Goal: Obtain resource: Obtain resource

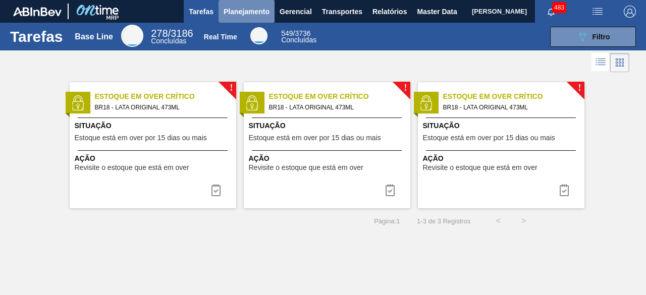
click at [249, 16] on span "Planejamento" at bounding box center [247, 12] width 46 height 12
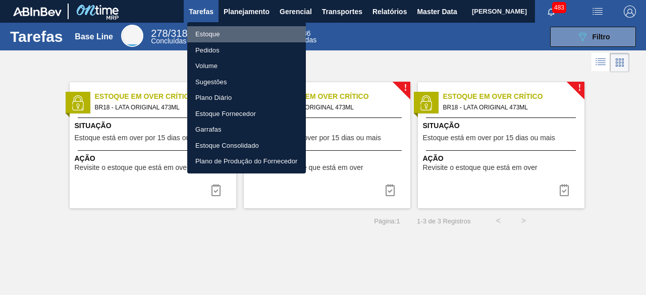
click at [223, 35] on li "Estoque" at bounding box center [246, 34] width 119 height 16
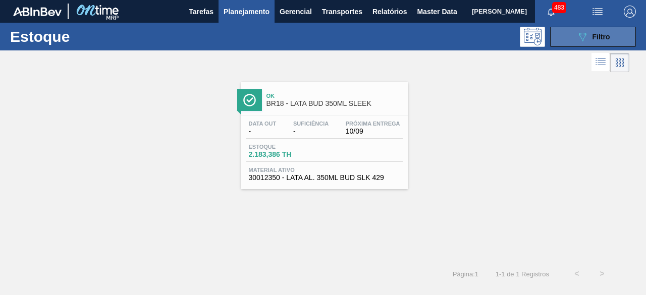
click at [598, 42] on div "089F7B8B-B2A5-4AFE-B5C0-19BA573D28AC Filtro" at bounding box center [594, 37] width 34 height 12
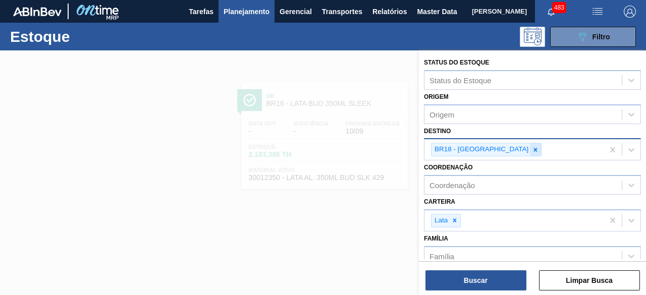
click at [532, 152] on icon at bounding box center [535, 149] width 7 height 7
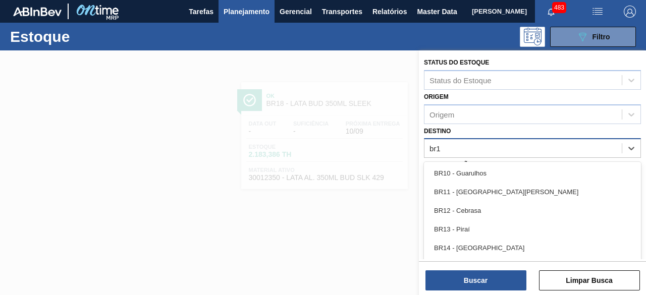
type input "br11"
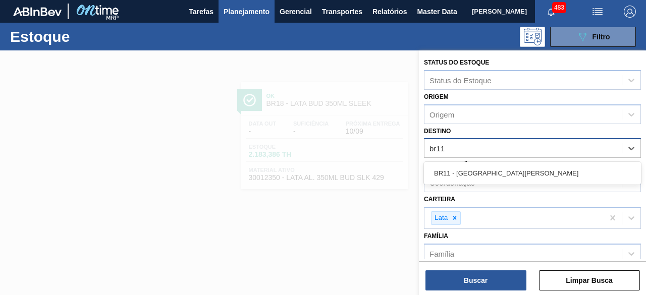
scroll to position [51, 0]
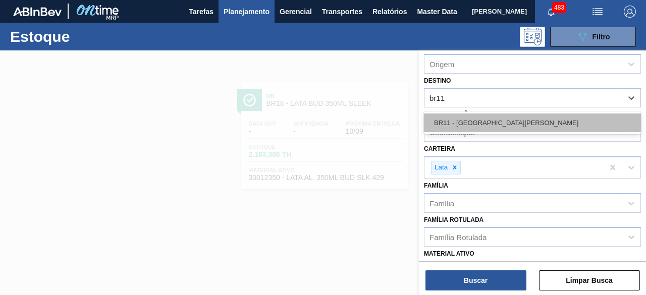
click at [512, 124] on div "BR11 - [GEOGRAPHIC_DATA][PERSON_NAME]" at bounding box center [532, 123] width 217 height 19
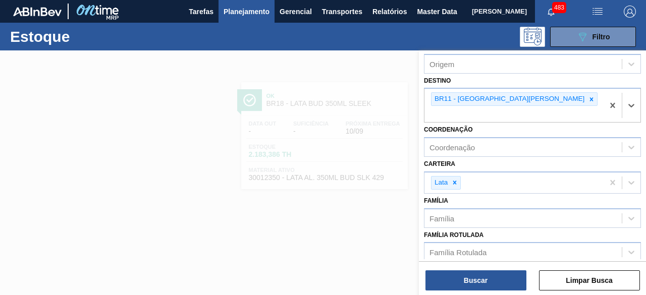
scroll to position [191, 0]
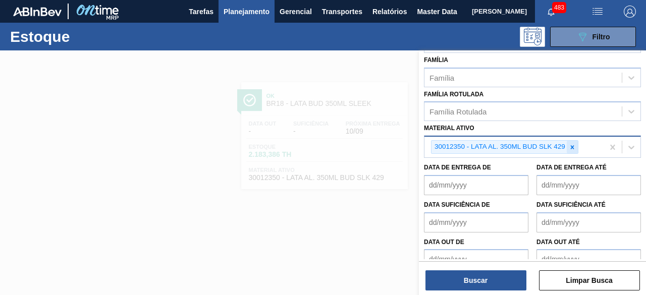
click at [575, 144] on icon at bounding box center [572, 147] width 7 height 7
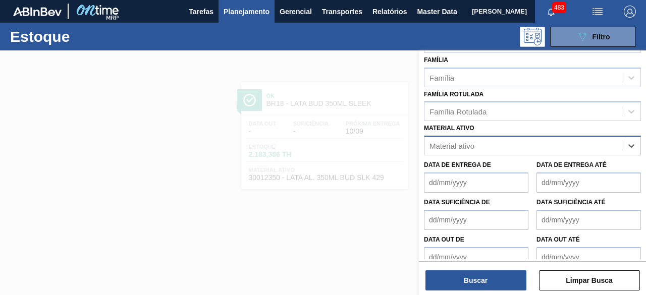
scroll to position [189, 0]
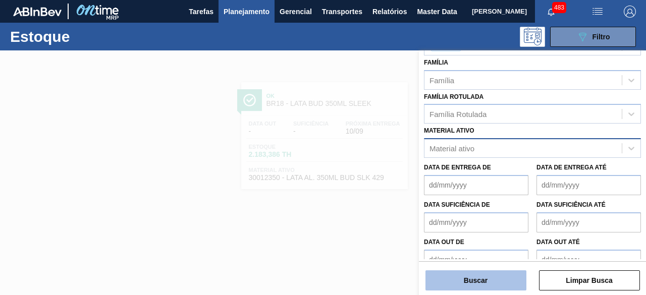
click at [493, 282] on button "Buscar" at bounding box center [476, 281] width 101 height 20
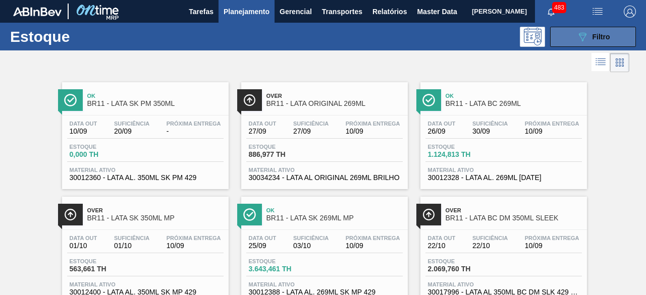
click at [605, 42] on div "089F7B8B-B2A5-4AFE-B5C0-19BA573D28AC Filtro" at bounding box center [594, 37] width 34 height 12
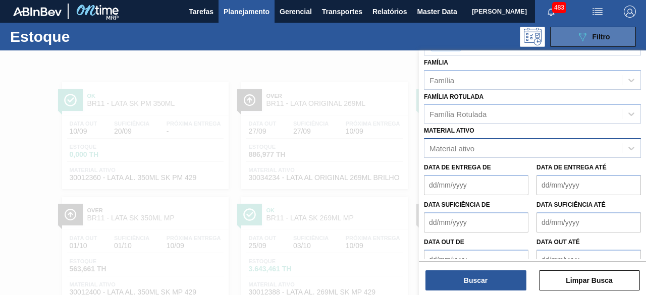
click at [570, 41] on button "089F7B8B-B2A5-4AFE-B5C0-19BA573D28AC Filtro" at bounding box center [593, 37] width 86 height 20
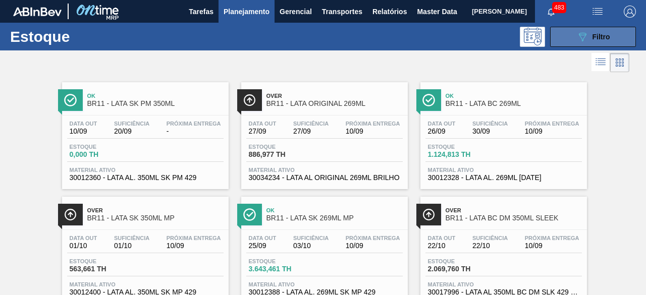
click at [570, 41] on button "089F7B8B-B2A5-4AFE-B5C0-19BA573D28AC Filtro" at bounding box center [593, 37] width 86 height 20
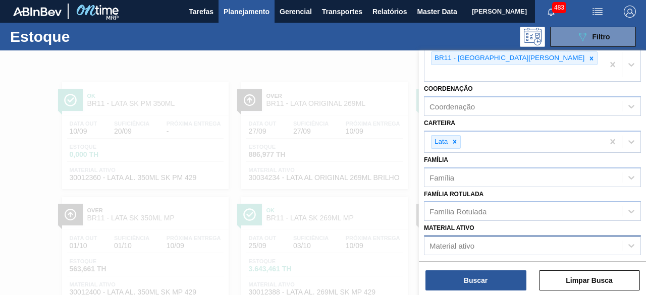
scroll to position [88, 0]
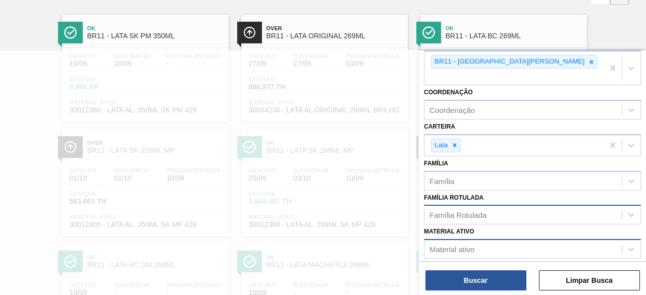
click at [511, 208] on div "Família Rotulada" at bounding box center [523, 215] width 197 height 15
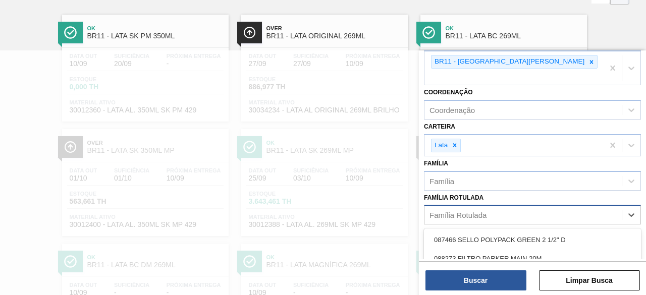
scroll to position [74, 0]
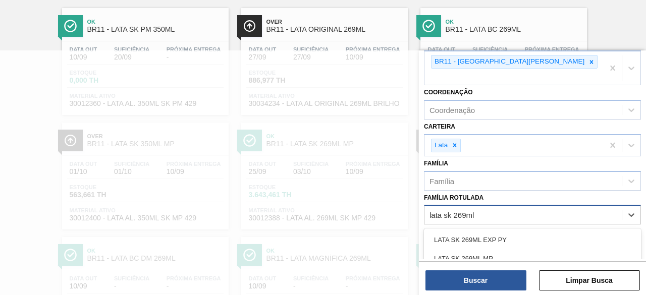
type Rotulada "lata sk 269ml m"
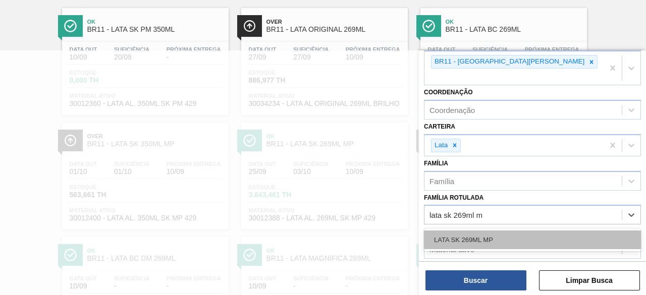
click at [505, 231] on div "LATA SK 269ML MP" at bounding box center [532, 240] width 217 height 19
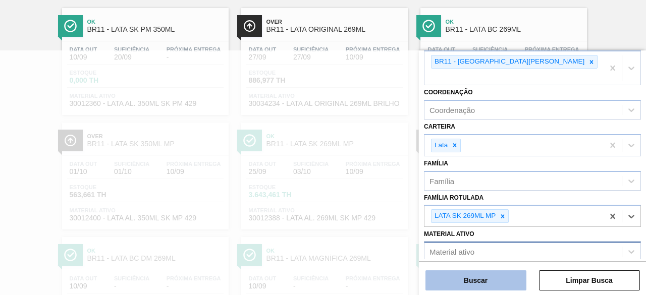
click at [497, 277] on button "Buscar" at bounding box center [476, 281] width 101 height 20
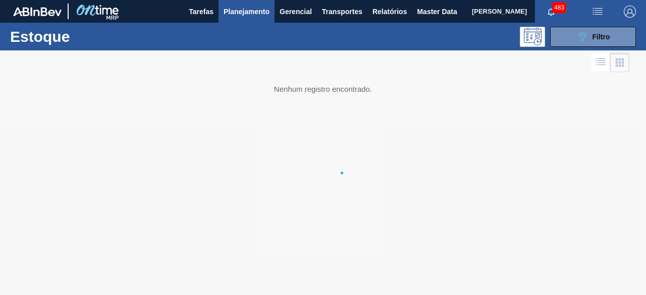
scroll to position [0, 0]
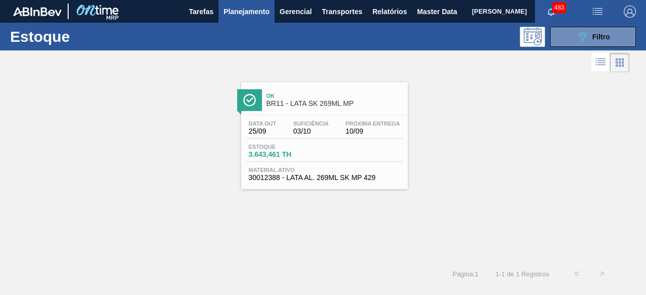
click at [347, 151] on div "Estoque 3.643,461 TH" at bounding box center [324, 153] width 157 height 18
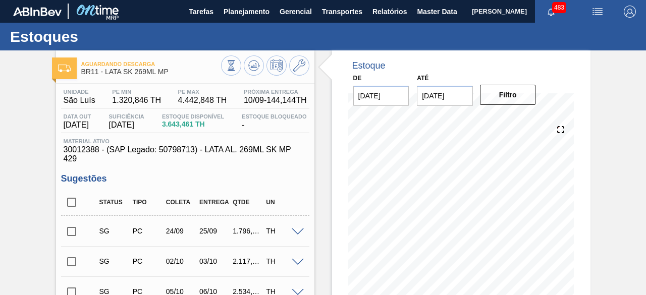
click at [593, 12] on img "button" at bounding box center [598, 12] width 12 height 12
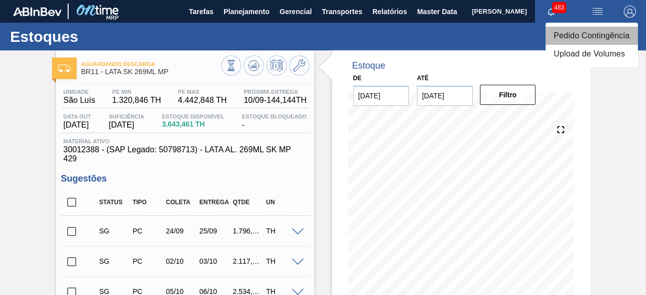
click at [584, 35] on li "Pedido Contingência" at bounding box center [592, 36] width 92 height 18
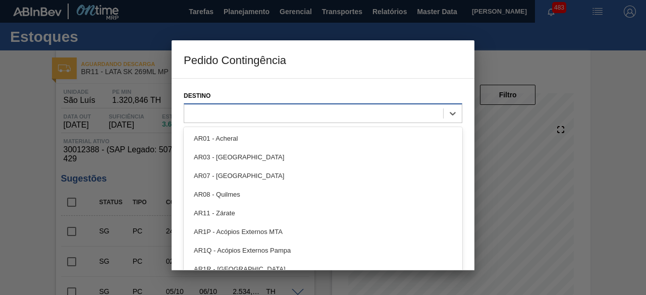
click at [346, 109] on div at bounding box center [313, 113] width 259 height 15
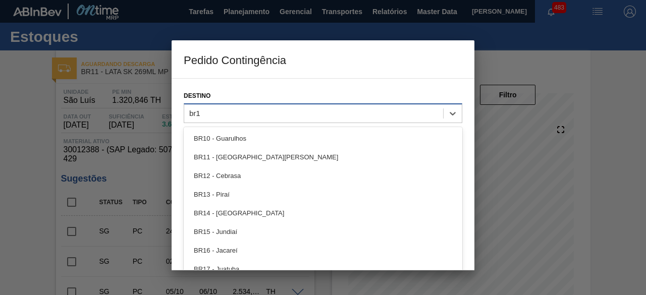
type input "br11"
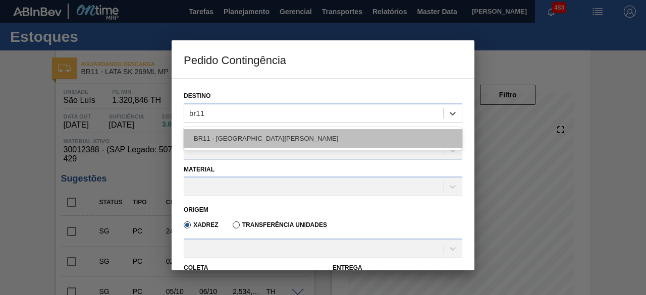
click at [337, 146] on div "BR11 - [GEOGRAPHIC_DATA][PERSON_NAME]" at bounding box center [323, 138] width 279 height 19
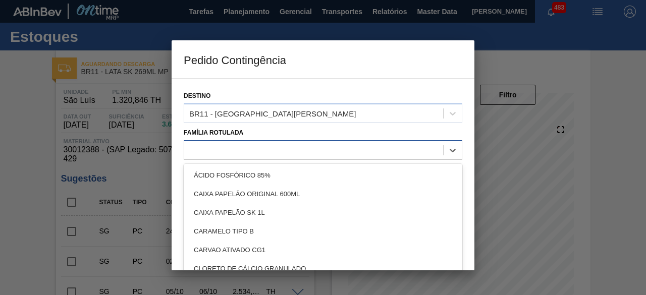
click at [307, 157] on div at bounding box center [323, 150] width 279 height 20
type Rotulada "ç"
type Rotulada "lata sk"
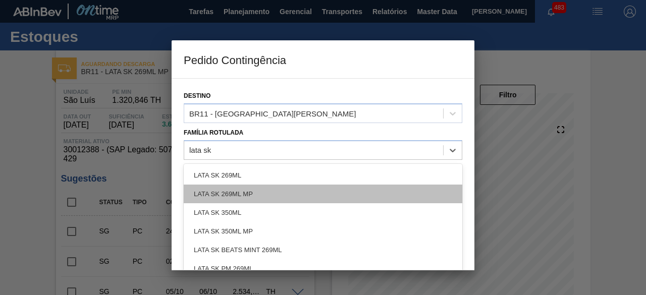
click at [261, 194] on div "LATA SK 269ML MP" at bounding box center [323, 194] width 279 height 19
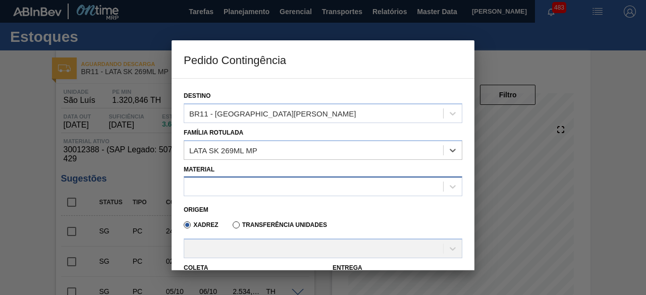
click at [262, 191] on div at bounding box center [313, 187] width 259 height 15
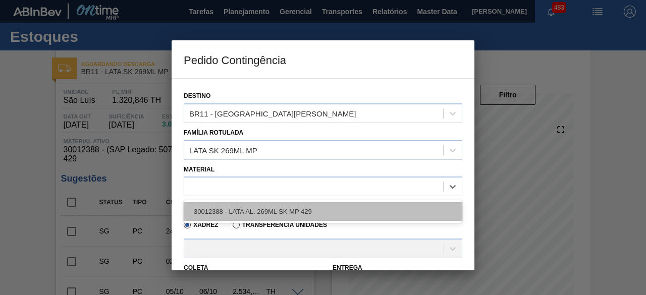
click at [268, 210] on div "30012388 - LATA AL. 269ML SK MP 429" at bounding box center [323, 212] width 279 height 19
type input "11,088"
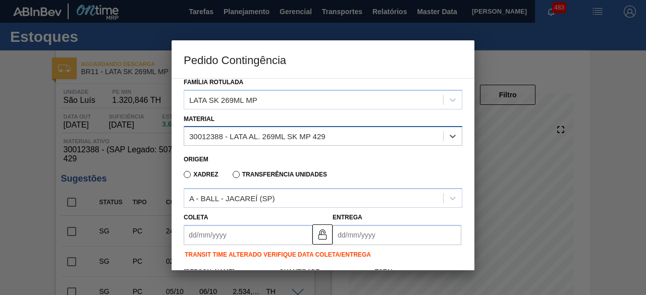
scroll to position [101, 0]
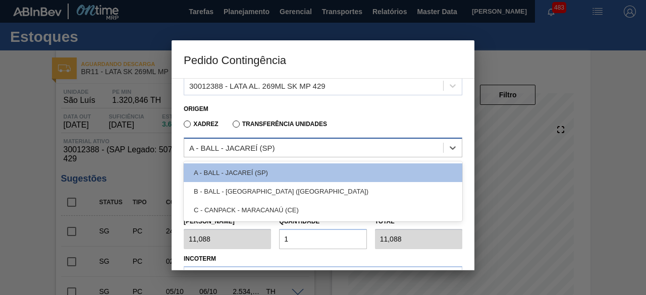
click at [383, 142] on div "A - BALL - JACAREÍ (SP)" at bounding box center [313, 148] width 259 height 15
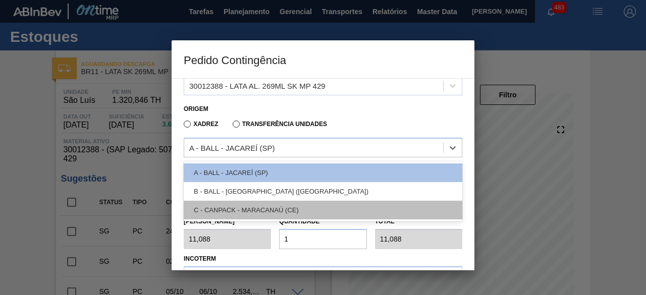
click at [292, 212] on div "C - CANPACK - MARACANAÚ (CE)" at bounding box center [323, 210] width 279 height 19
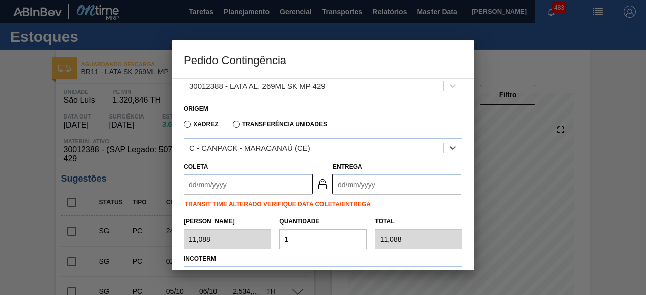
click at [289, 187] on input "Coleta" at bounding box center [248, 185] width 129 height 20
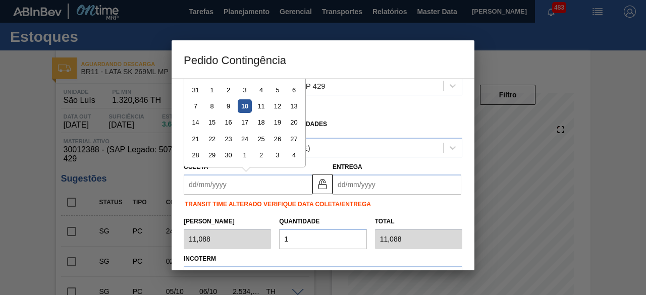
click at [247, 106] on div "10" at bounding box center [245, 106] width 14 height 14
type input "[DATE]"
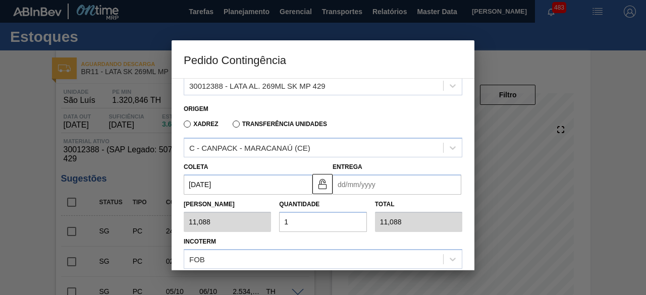
click at [366, 188] on input "Entrega" at bounding box center [397, 185] width 129 height 20
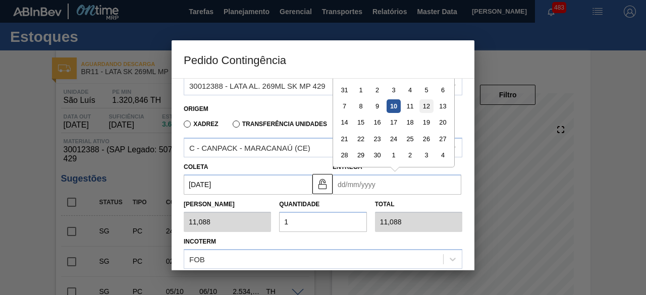
click at [425, 103] on div "12" at bounding box center [427, 106] width 14 height 14
type input "12/09/2025"
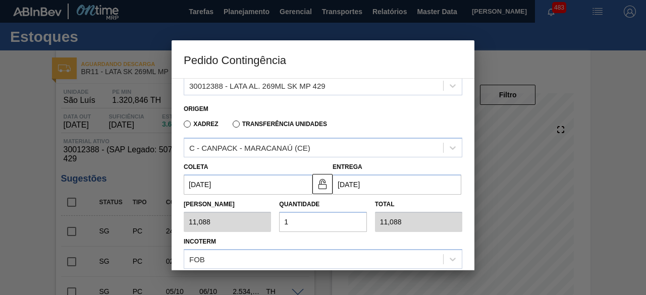
click at [307, 215] on input "1" at bounding box center [322, 222] width 87 height 20
type input "0,000"
type input "2"
type input "22,176"
type input "25"
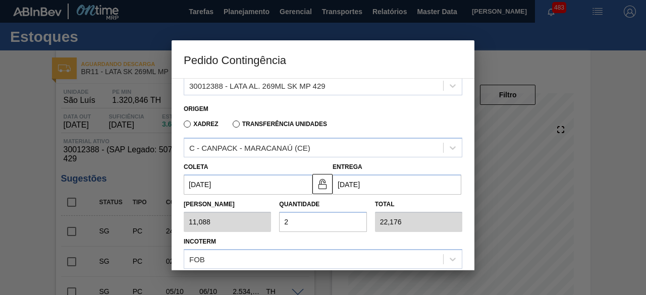
type input "277,200"
type input "25"
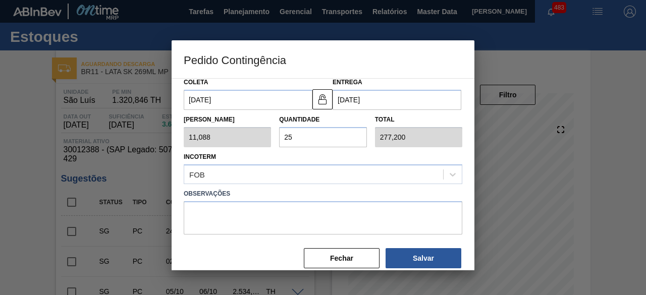
scroll to position [198, 0]
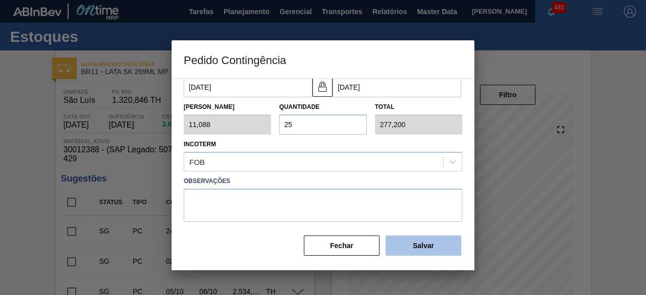
click at [424, 246] on button "Salvar" at bounding box center [424, 246] width 76 height 20
type input "1,000"
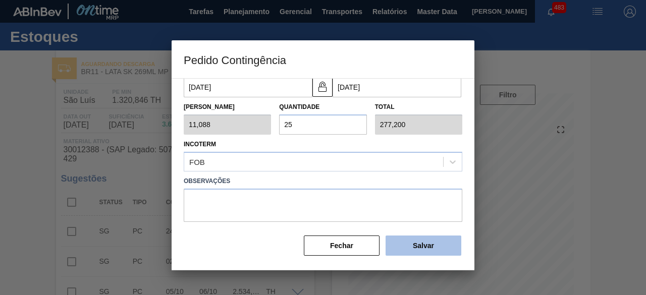
type input "1"
type input "1,000"
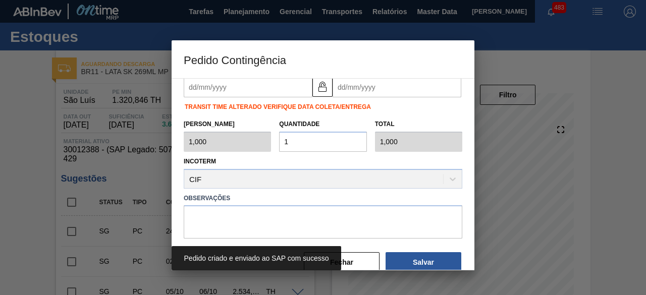
click at [22, 164] on div at bounding box center [323, 147] width 646 height 295
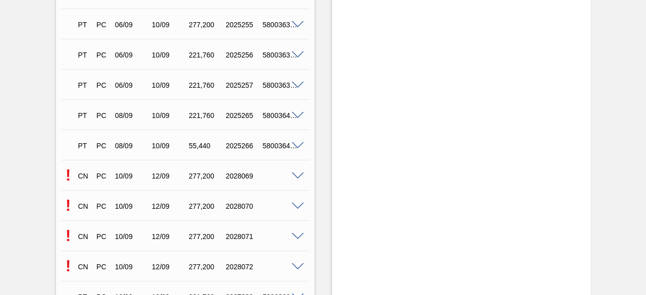
scroll to position [2022, 0]
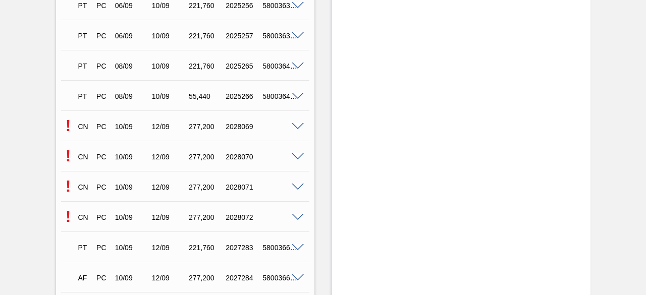
click at [297, 128] on span at bounding box center [298, 127] width 12 height 8
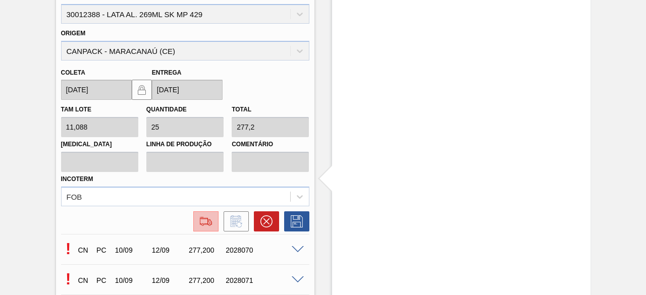
click at [205, 223] on img at bounding box center [206, 222] width 16 height 12
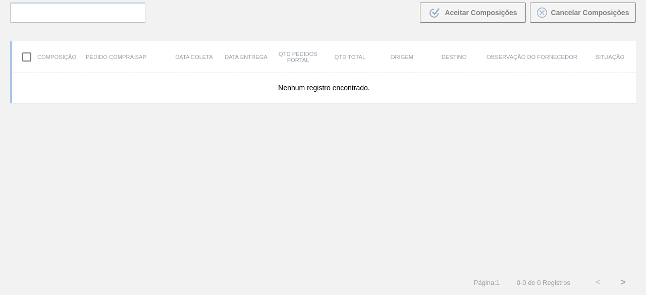
scroll to position [72, 0]
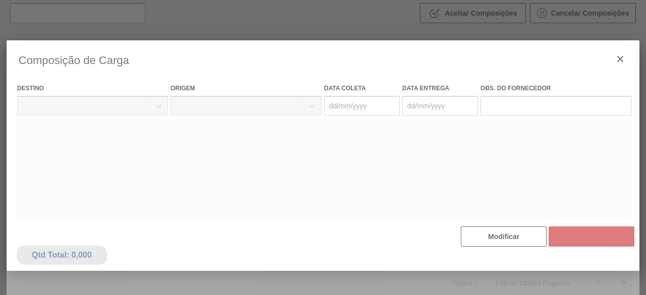
type coleta "[DATE]"
type entrega "[DATE]"
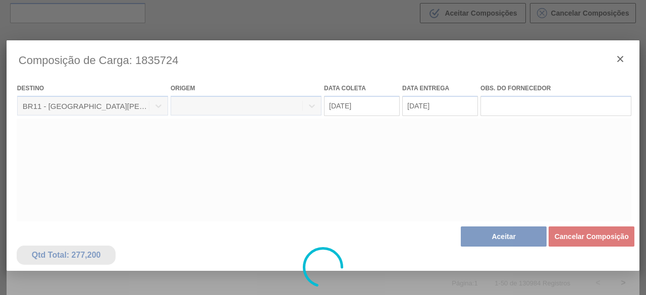
click at [478, 233] on div at bounding box center [323, 267] width 633 height 455
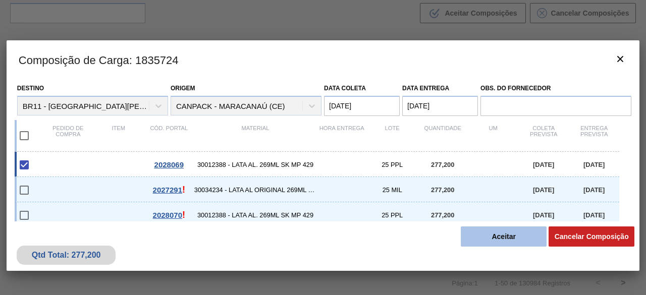
click at [491, 236] on button "Aceitar" at bounding box center [504, 237] width 86 height 20
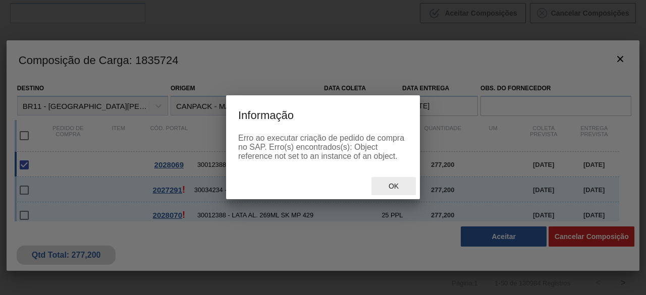
click at [396, 183] on span "Ok" at bounding box center [394, 186] width 26 height 8
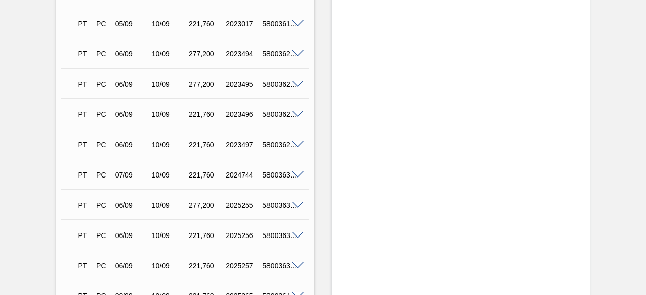
scroll to position [1970, 0]
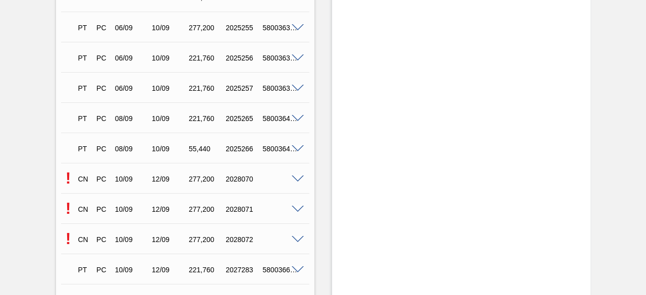
click at [295, 210] on span at bounding box center [298, 210] width 12 height 8
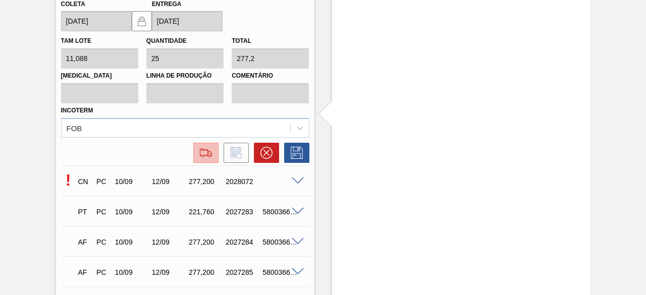
click at [198, 148] on img at bounding box center [206, 153] width 16 height 12
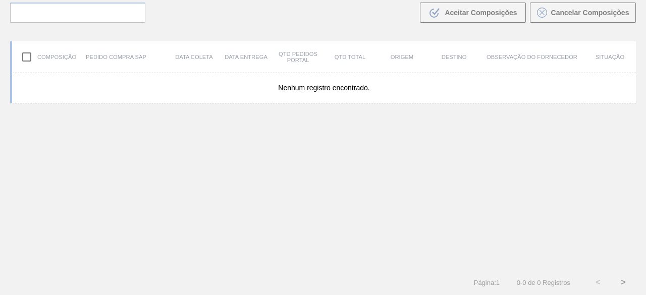
scroll to position [72, 0]
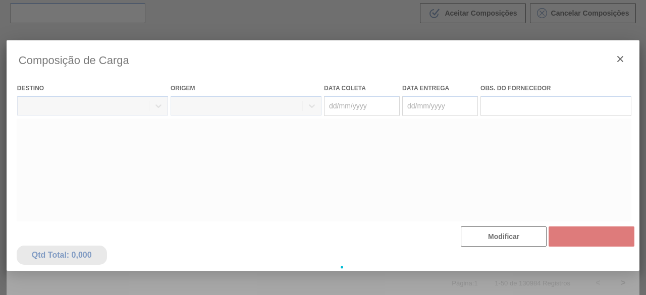
type coleta "[DATE]"
type entrega "[DATE]"
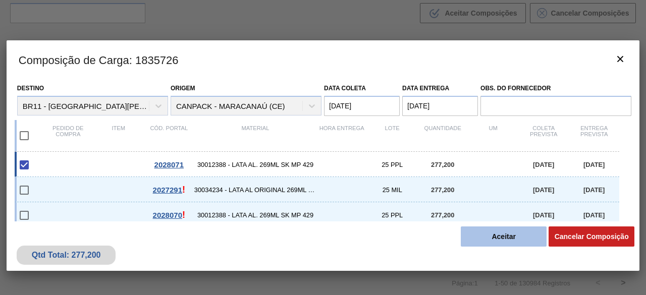
click at [524, 239] on button "Aceitar" at bounding box center [504, 237] width 86 height 20
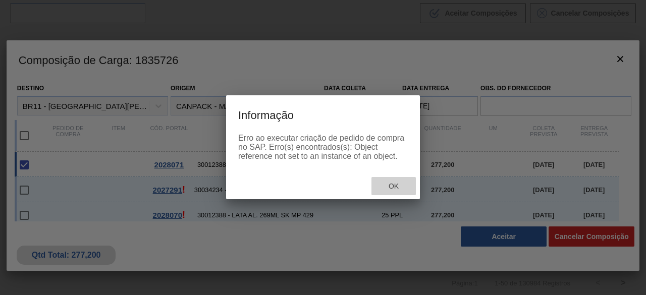
click at [395, 180] on div "Ok" at bounding box center [394, 186] width 44 height 19
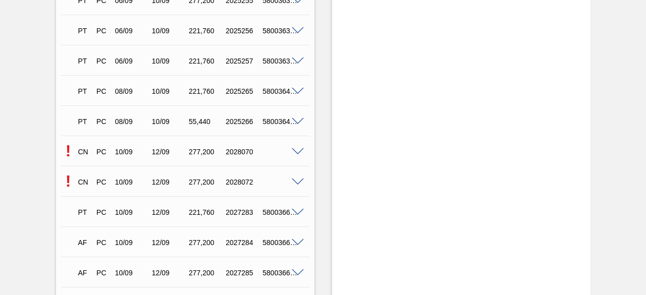
scroll to position [2020, 0]
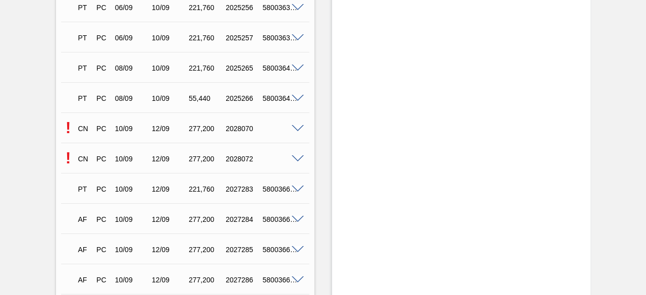
click at [296, 126] on span at bounding box center [298, 129] width 12 height 8
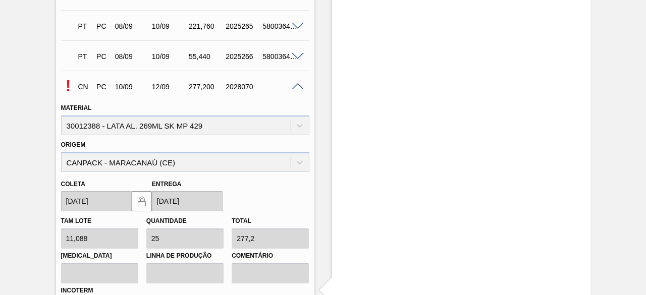
scroll to position [2121, 0]
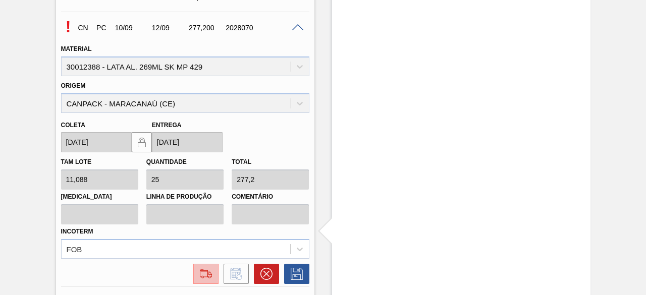
click at [207, 275] on img at bounding box center [206, 274] width 16 height 12
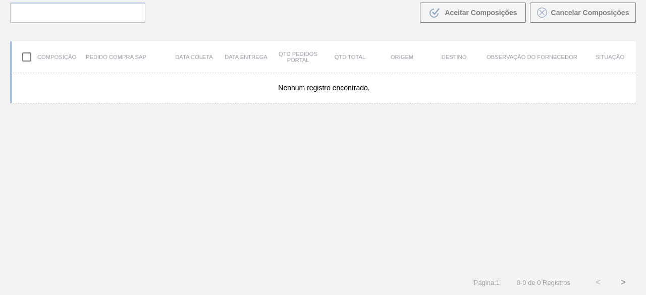
scroll to position [72, 0]
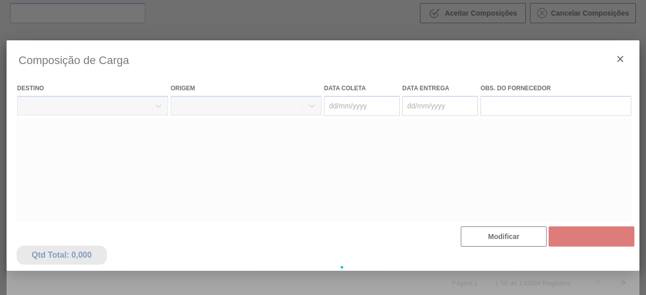
type coleta "[DATE]"
type entrega "[DATE]"
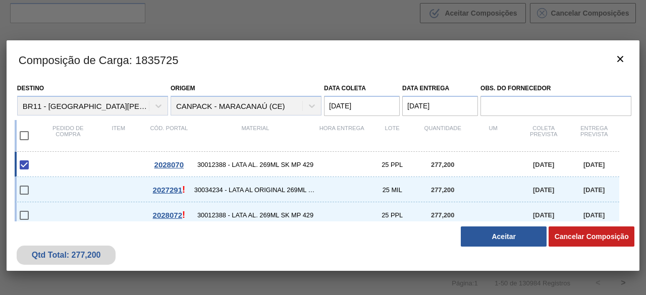
click at [497, 239] on button "Aceitar" at bounding box center [504, 237] width 86 height 20
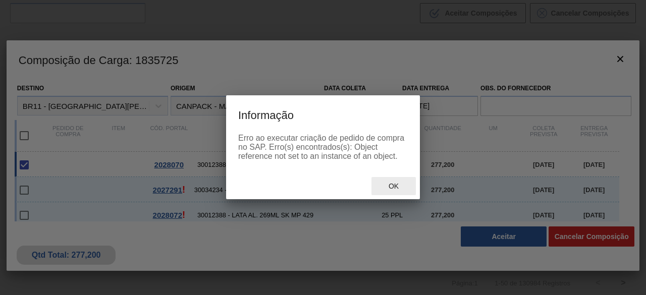
click at [383, 184] on span "Ok" at bounding box center [394, 186] width 26 height 8
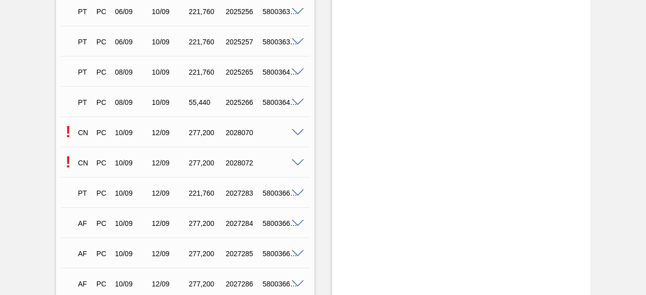
scroll to position [2020, 0]
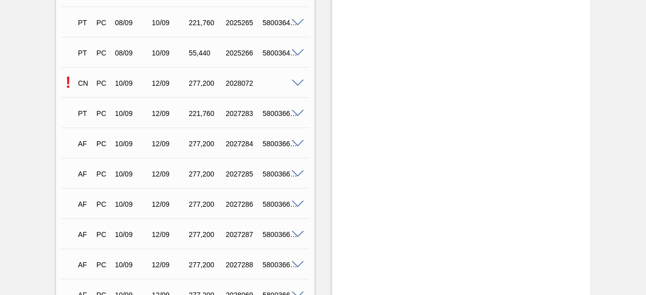
scroll to position [2071, 0]
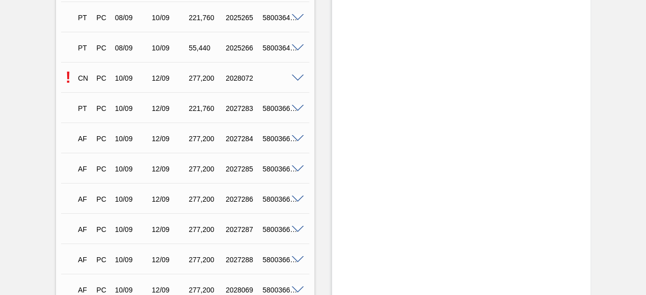
click at [298, 75] on div at bounding box center [299, 78] width 20 height 8
click at [297, 79] on span at bounding box center [298, 79] width 12 height 8
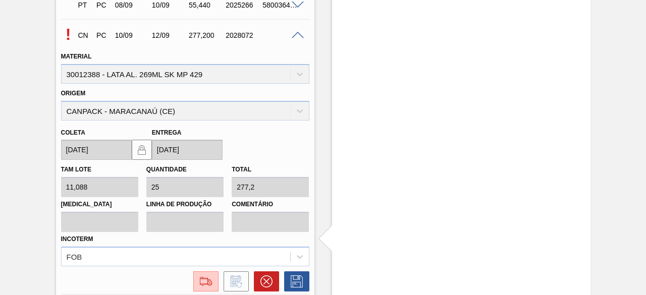
scroll to position [2172, 0]
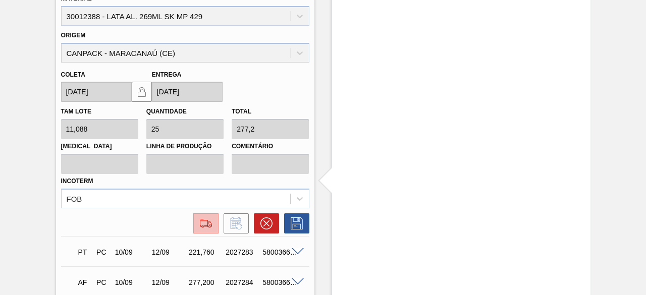
click at [198, 223] on img at bounding box center [206, 224] width 16 height 12
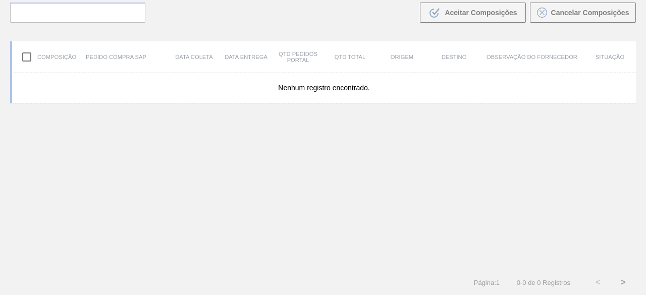
scroll to position [72, 0]
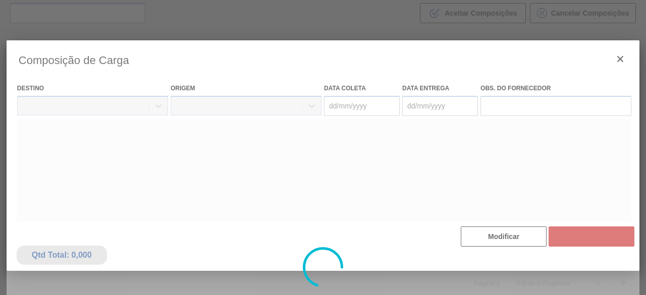
type coleta "[DATE]"
type entrega "[DATE]"
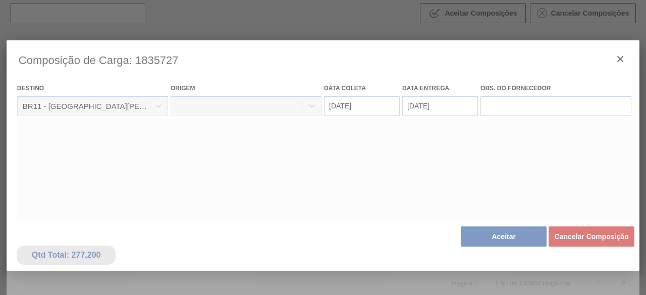
click at [492, 233] on div at bounding box center [323, 267] width 633 height 455
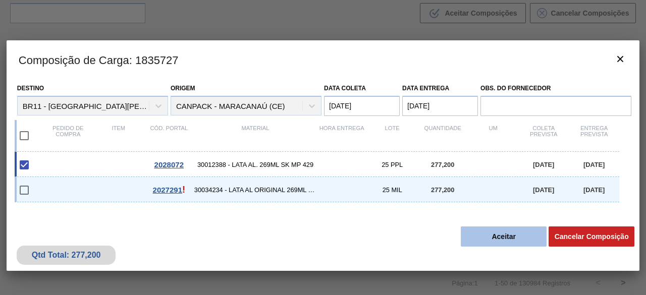
click at [491, 237] on button "Aceitar" at bounding box center [504, 237] width 86 height 20
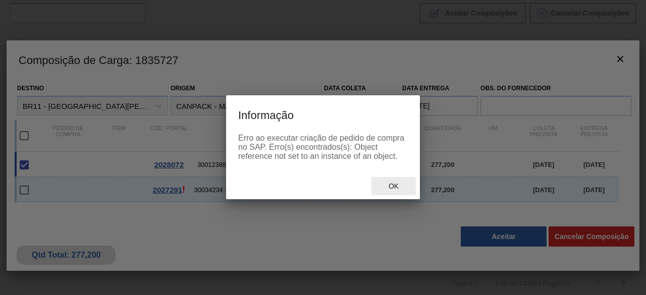
click at [407, 191] on div "Ok" at bounding box center [394, 186] width 44 height 19
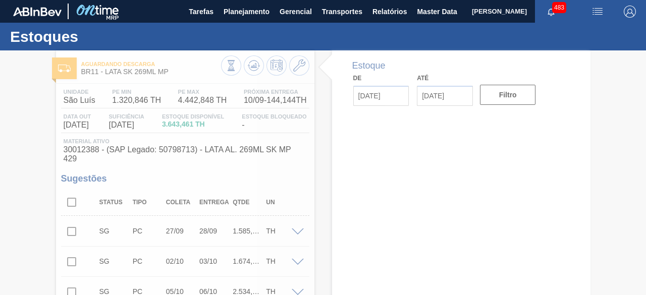
type input "[DATE]"
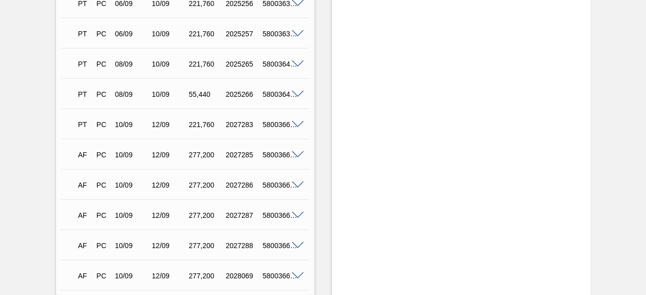
scroll to position [2022, 0]
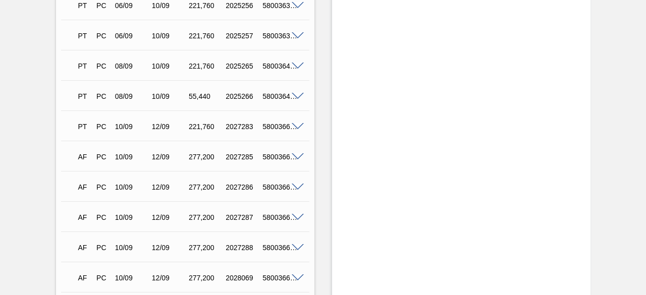
click at [297, 128] on span at bounding box center [298, 127] width 12 height 8
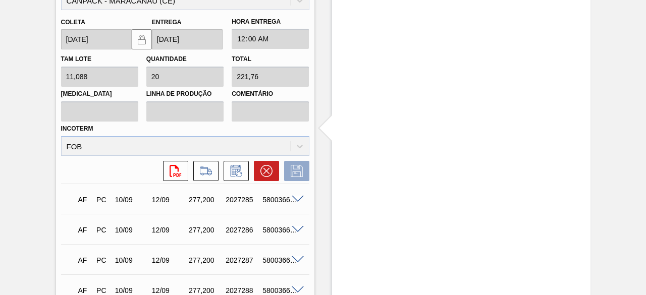
scroll to position [2469, 0]
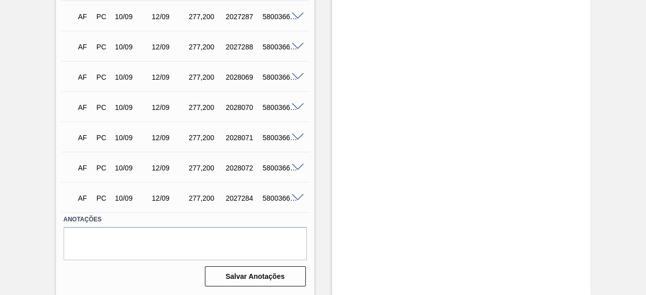
click at [297, 198] on span at bounding box center [298, 198] width 12 height 8
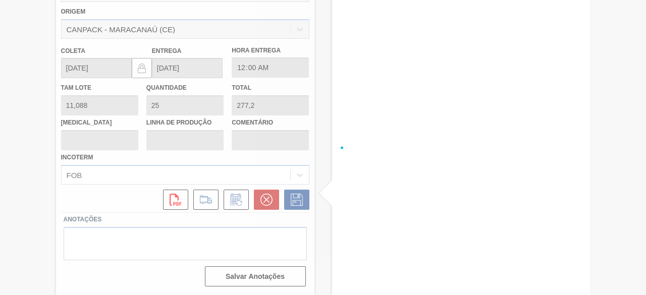
scroll to position [2224, 0]
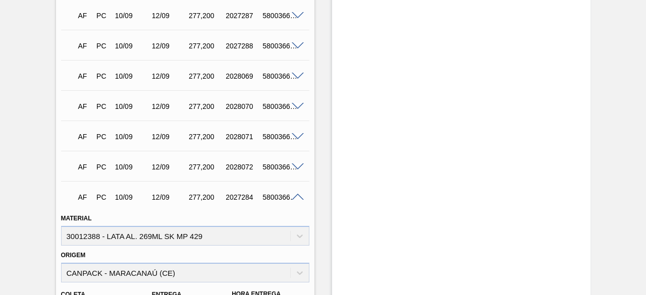
click at [297, 198] on span at bounding box center [298, 198] width 12 height 8
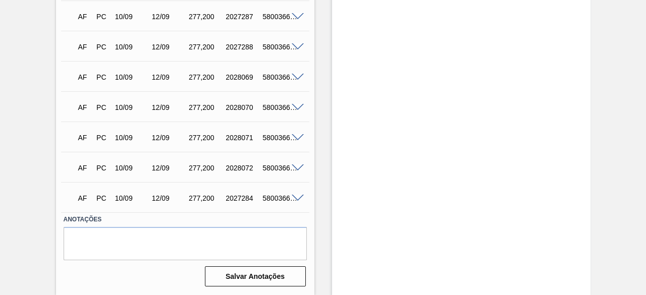
click at [298, 76] on span at bounding box center [298, 78] width 12 height 8
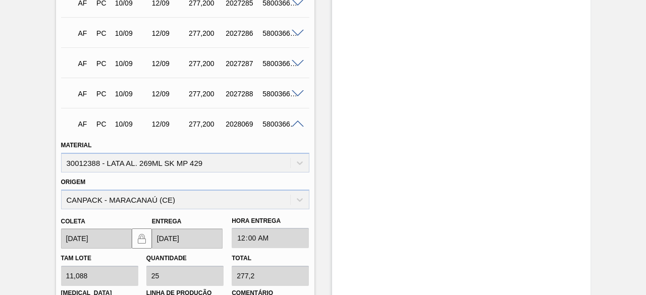
scroll to position [2174, 0]
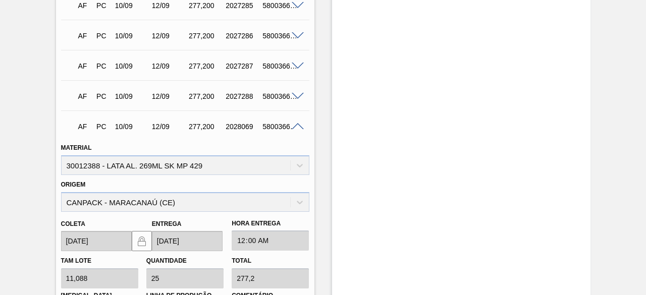
click at [297, 98] on span at bounding box center [298, 97] width 12 height 8
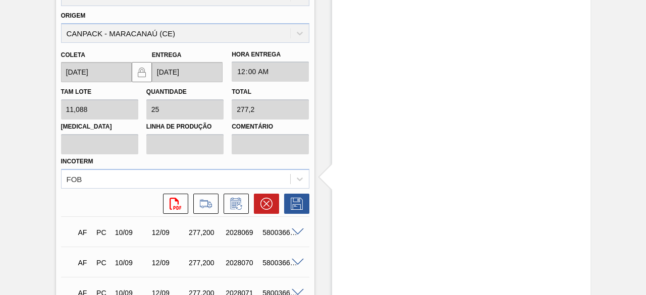
scroll to position [2376, 0]
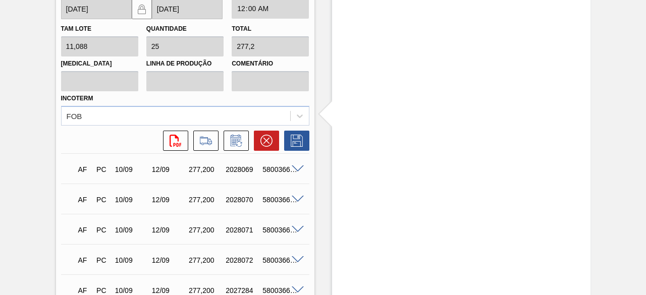
click at [296, 171] on span at bounding box center [298, 170] width 12 height 8
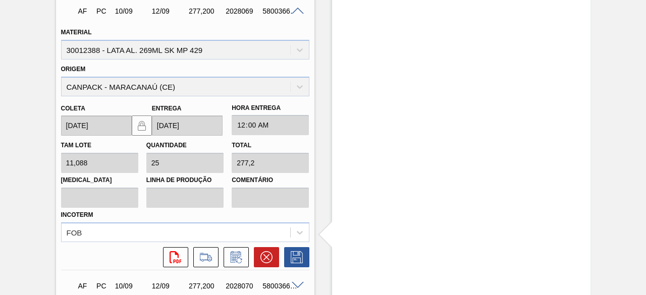
scroll to position [2267, 0]
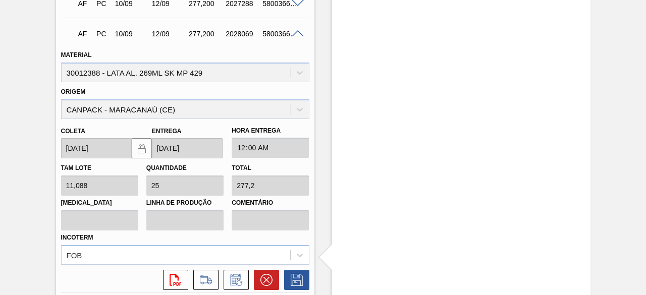
click at [279, 33] on div "5800366913" at bounding box center [280, 34] width 40 height 8
copy div "5800366913"
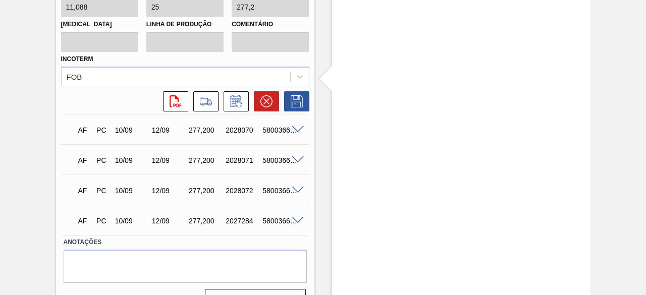
scroll to position [2469, 0]
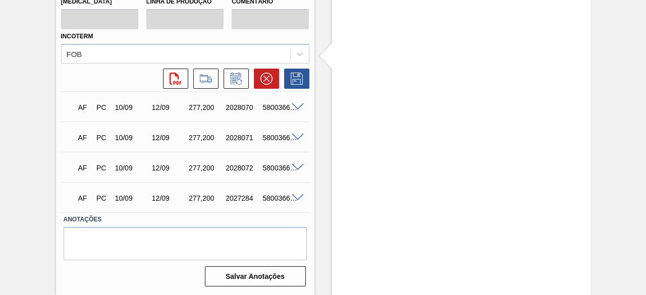
click at [294, 105] on span at bounding box center [298, 108] width 12 height 8
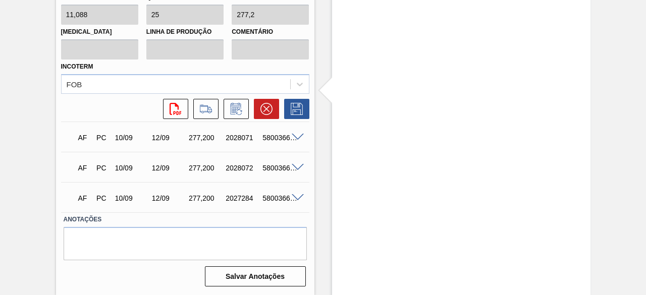
scroll to position [2216, 0]
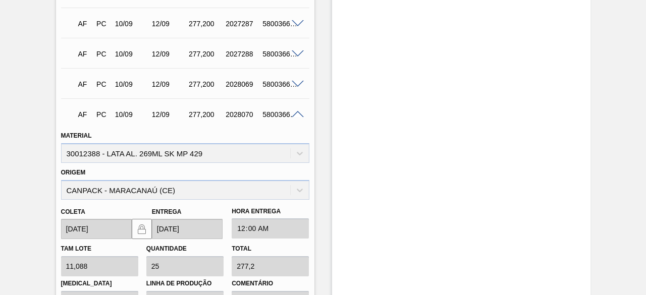
click at [273, 113] on div "5800366915" at bounding box center [280, 115] width 40 height 8
copy div "5800366915"
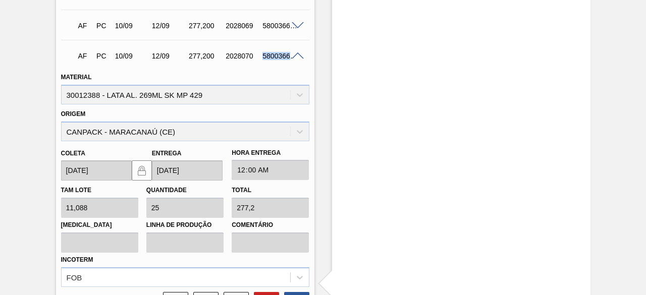
scroll to position [2368, 0]
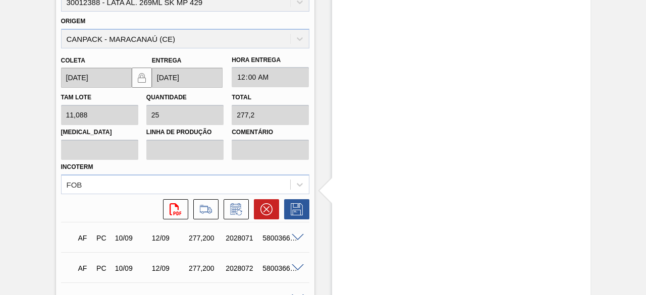
click at [296, 237] on span at bounding box center [298, 238] width 12 height 8
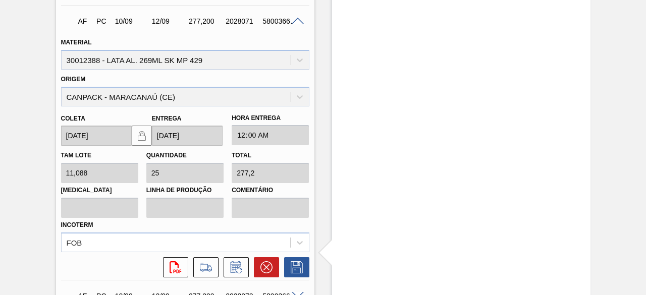
scroll to position [2317, 0]
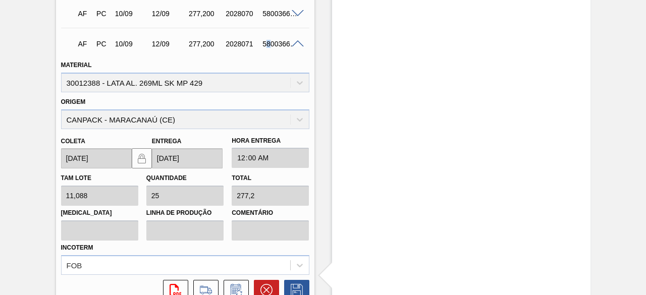
click at [268, 45] on div "5800366914" at bounding box center [280, 44] width 40 height 8
click at [276, 45] on div "5800366914" at bounding box center [280, 44] width 40 height 8
copy div "5800366914"
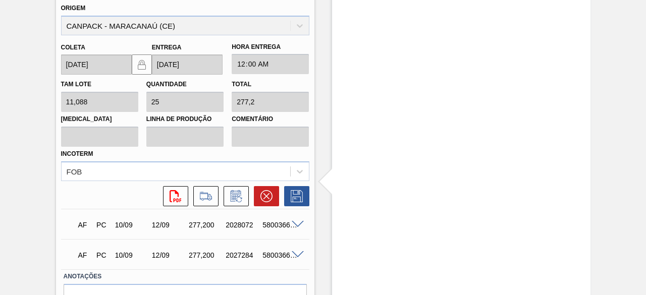
scroll to position [2469, 0]
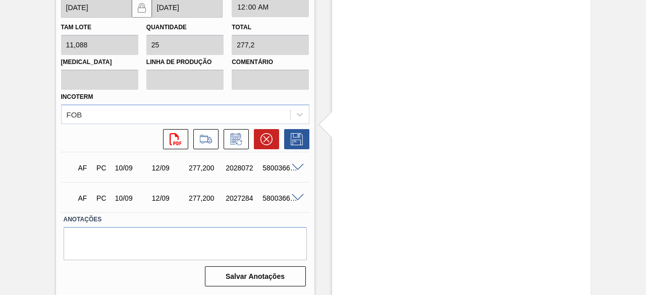
click at [296, 170] on span at bounding box center [298, 168] width 12 height 8
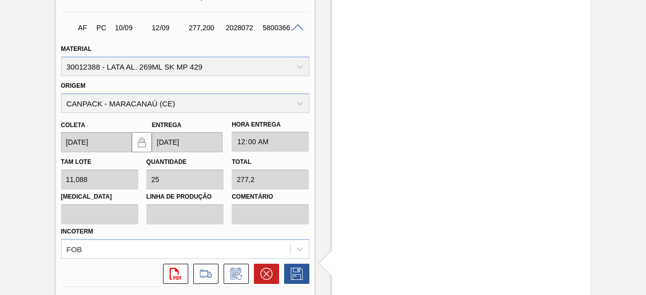
scroll to position [2368, 0]
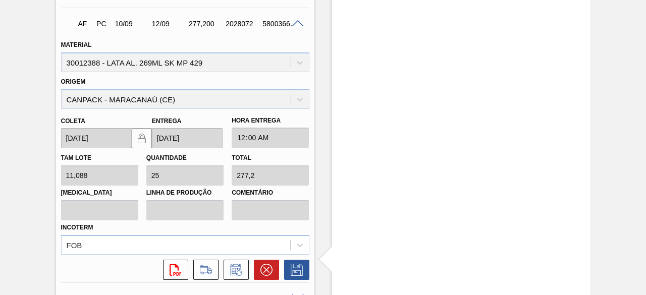
click at [278, 26] on div "5800366917" at bounding box center [280, 24] width 40 height 8
copy div "5800366917"
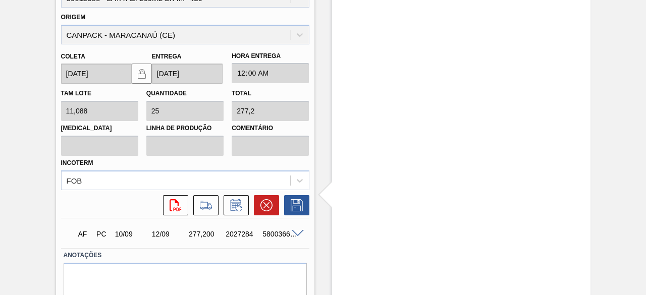
scroll to position [2469, 0]
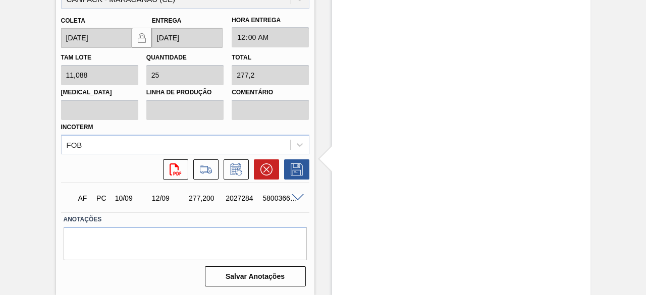
click at [298, 195] on span at bounding box center [298, 198] width 12 height 8
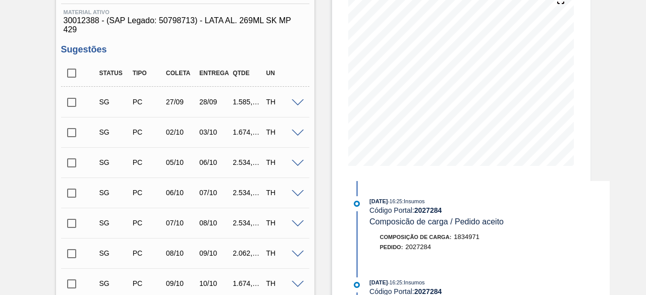
scroll to position [0, 0]
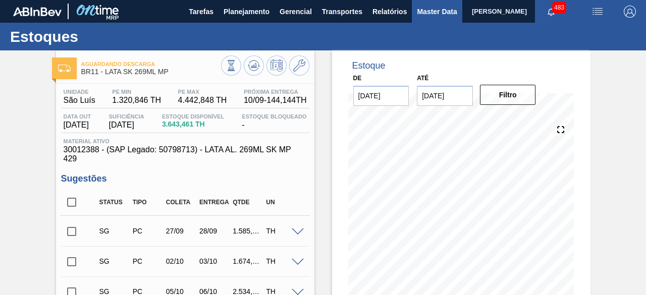
click at [420, 18] on button "Master Data" at bounding box center [437, 11] width 50 height 23
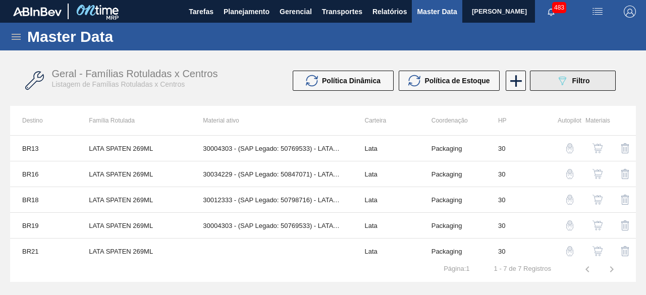
click at [571, 72] on button "089F7B8B-B2A5-4AFE-B5C0-19BA573D28AC Filtro" at bounding box center [573, 81] width 86 height 20
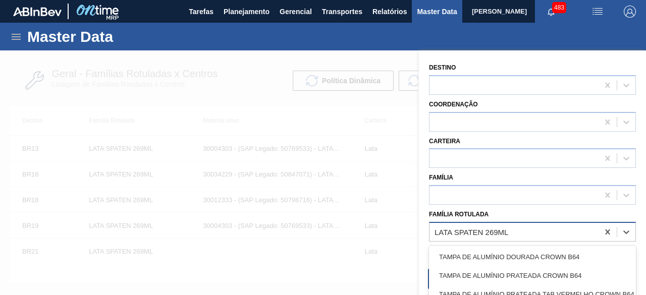
click at [569, 231] on div "LATA SPATEN 269ML" at bounding box center [514, 232] width 169 height 15
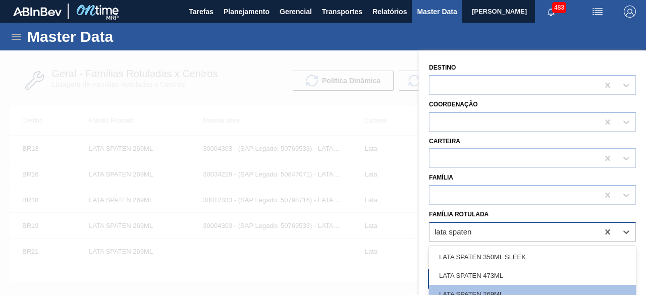
type Rotulada "lata spaten"
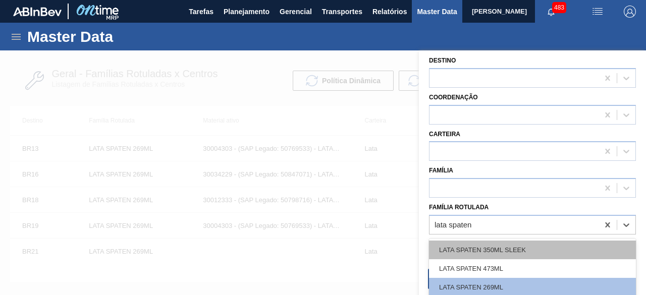
click at [526, 253] on div "LATA SPATEN 350ML SLEEK" at bounding box center [532, 250] width 207 height 19
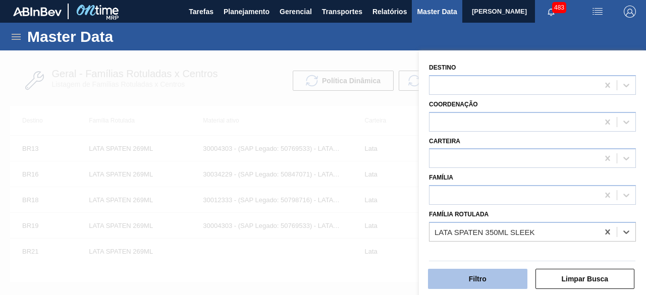
click at [509, 281] on button "Filtro" at bounding box center [477, 279] width 99 height 20
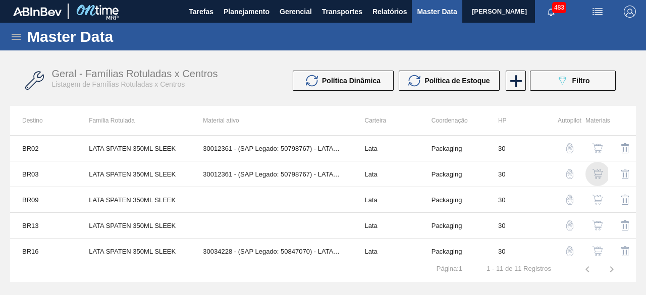
click at [595, 170] on img "button" at bounding box center [598, 174] width 10 height 10
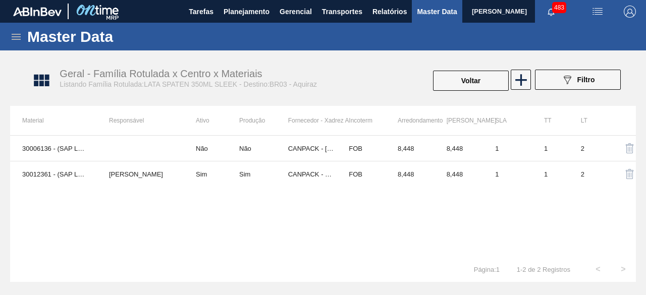
click at [468, 91] on div "Voltar" at bounding box center [471, 81] width 78 height 22
click at [468, 81] on button "Voltar" at bounding box center [471, 81] width 76 height 20
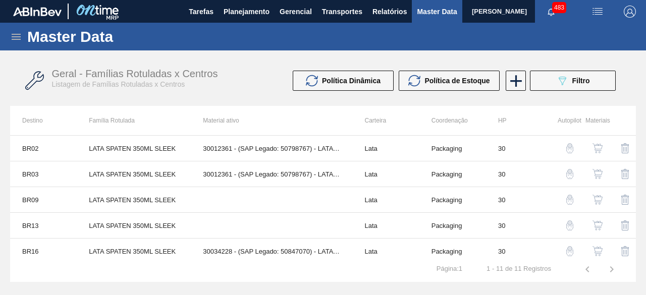
click at [16, 37] on icon at bounding box center [16, 37] width 12 height 12
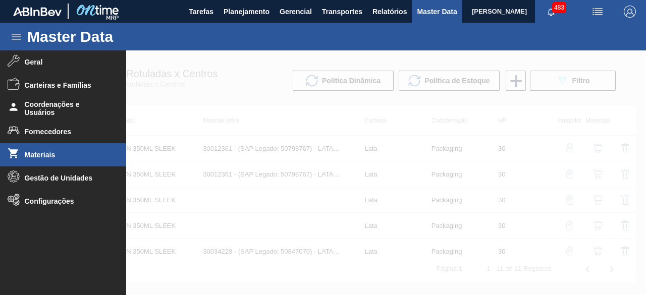
click at [69, 159] on li "Materiais" at bounding box center [63, 154] width 126 height 23
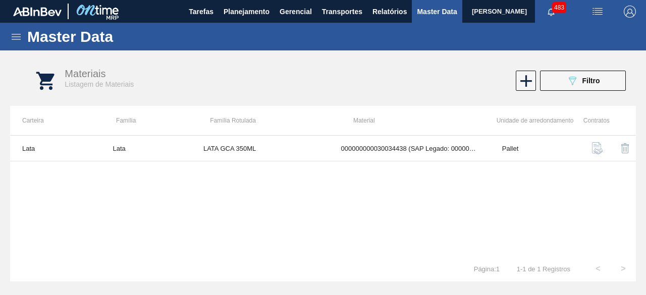
click at [600, 9] on img "button" at bounding box center [598, 12] width 12 height 12
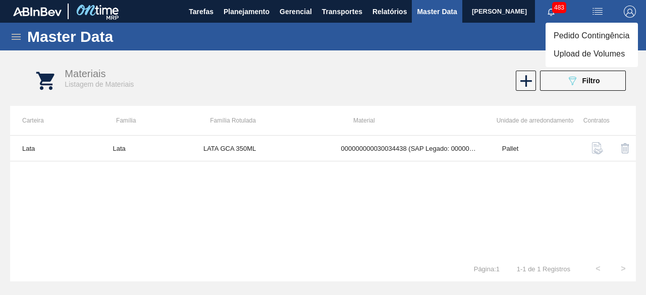
click at [576, 49] on li "Upload de Volumes" at bounding box center [592, 54] width 92 height 18
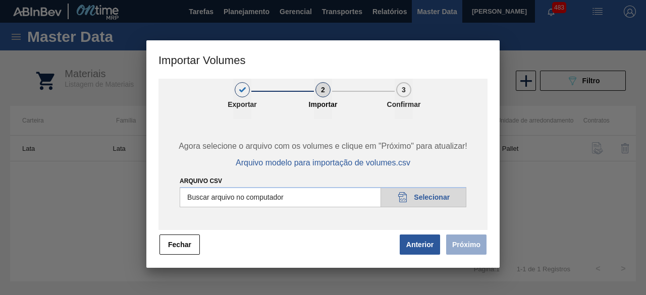
click at [444, 198] on input "Arquivo csv" at bounding box center [323, 197] width 287 height 20
type input "C:\fakepath\Subida Ball D0 + D3 10.09.csv"
click at [472, 249] on button "Próximo" at bounding box center [466, 245] width 40 height 20
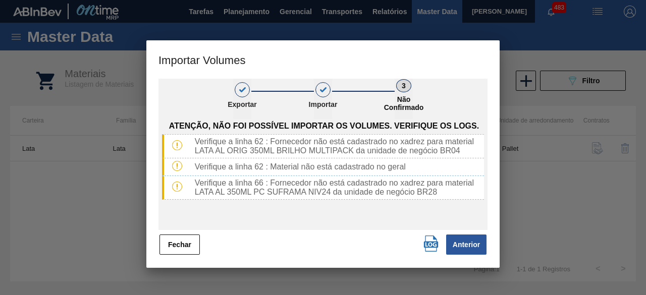
click at [431, 242] on img "button" at bounding box center [431, 244] width 16 height 16
click at [350, 239] on div "Fechar Anterior" at bounding box center [323, 245] width 329 height 22
click at [177, 251] on button "Fechar" at bounding box center [180, 245] width 40 height 20
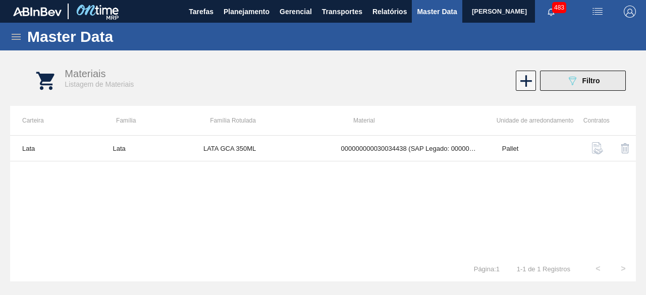
click at [594, 82] on span "Filtro" at bounding box center [592, 81] width 18 height 8
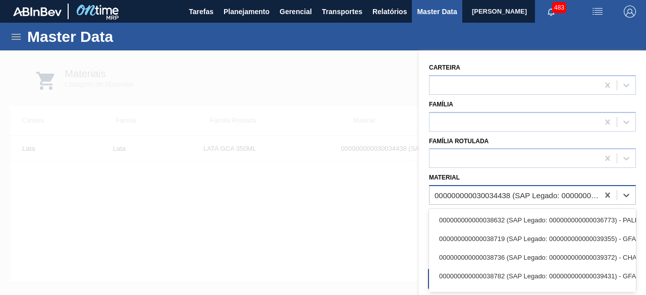
click at [537, 193] on div "000000000030034438 (SAP Legado: 000000000050851122) - LATA AL 350ML GCA WANDINHA" at bounding box center [517, 195] width 165 height 9
paste input "30030359"
type input "30030359"
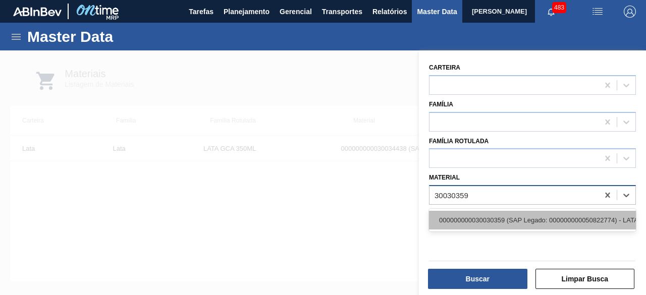
click at [535, 221] on div "000000000030030359 (SAP Legado: 000000000050822774) - LATA AL 350ML PC SUFRAMA …" at bounding box center [532, 220] width 207 height 19
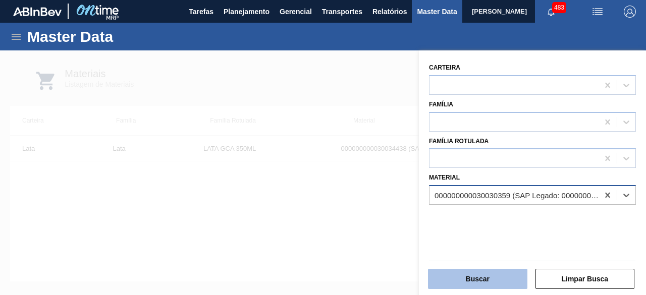
click at [504, 279] on button "Buscar" at bounding box center [477, 279] width 99 height 20
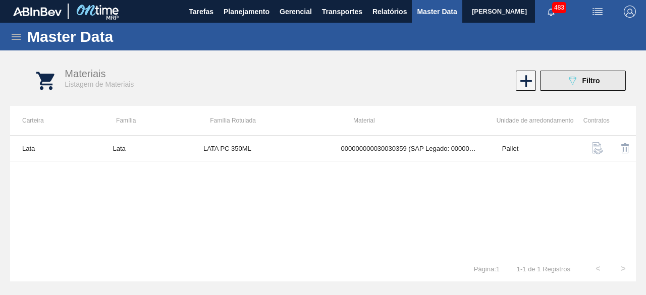
click at [565, 81] on button "089F7B8B-B2A5-4AFE-B5C0-19BA573D28AC Filtro" at bounding box center [583, 81] width 86 height 20
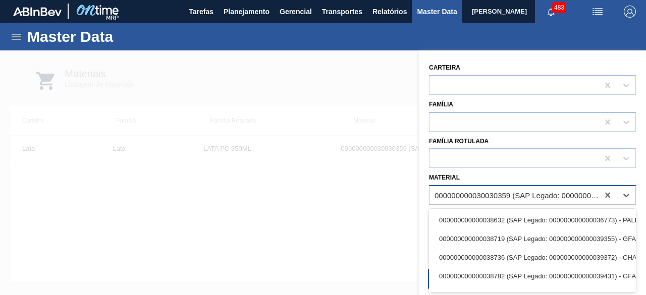
click at [471, 188] on div "000000000030030359 (SAP Legado: 000000000050822774) - LATA AL 350ML PC SUFRAMA …" at bounding box center [514, 195] width 169 height 15
paste input "30030359"
type input "30030359"
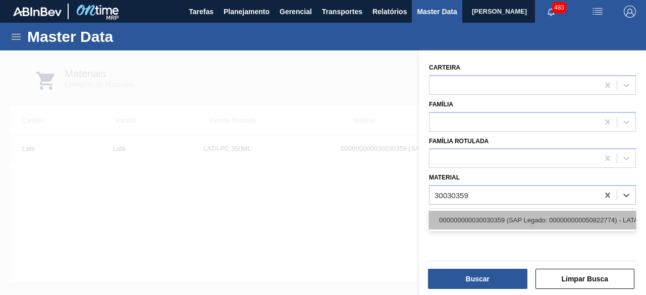
click at [471, 221] on div "000000000030030359 (SAP Legado: 000000000050822774) - LATA AL 350ML PC SUFRAMA …" at bounding box center [532, 220] width 207 height 19
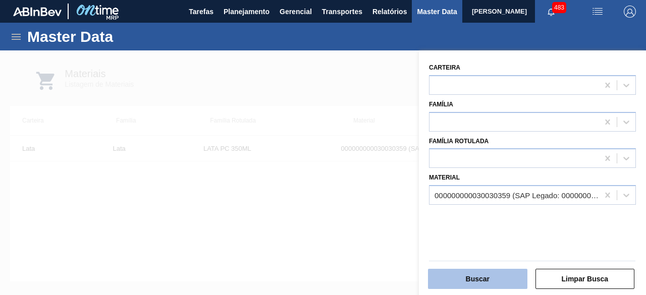
click at [475, 282] on button "Buscar" at bounding box center [477, 279] width 99 height 20
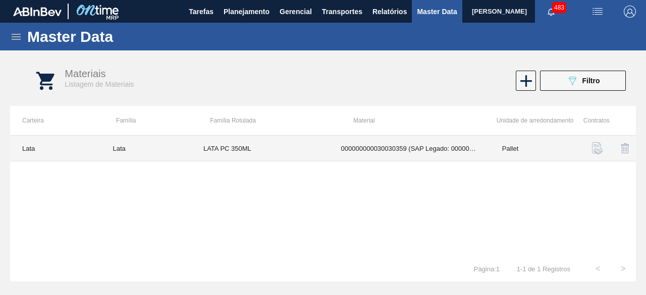
click at [247, 146] on td "LATA PC 350ML" at bounding box center [260, 149] width 138 height 26
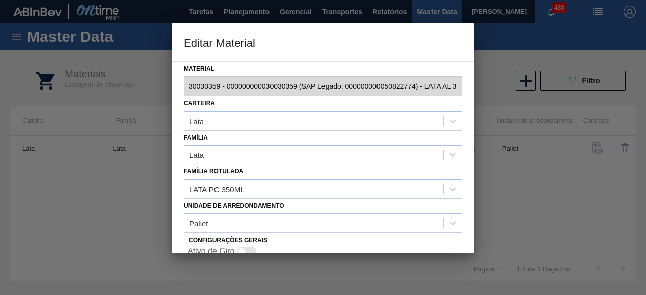
scroll to position [42, 0]
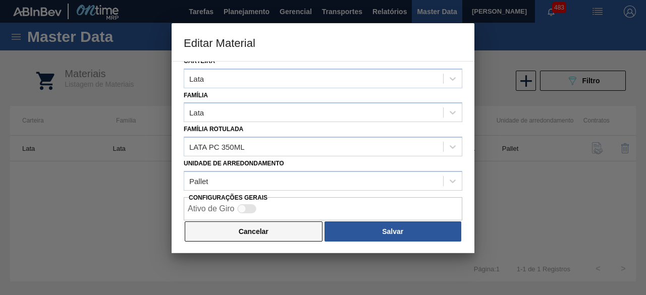
click at [276, 237] on button "Cancelar" at bounding box center [254, 232] width 138 height 20
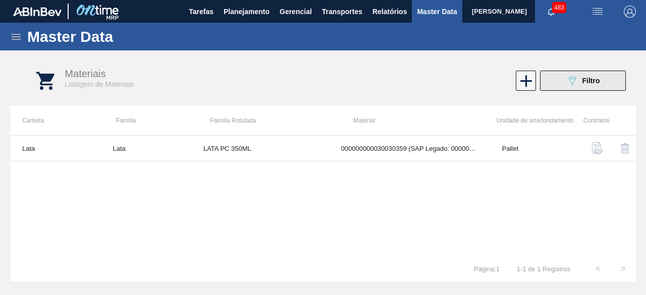
click at [562, 82] on button "089F7B8B-B2A5-4AFE-B5C0-19BA573D28AC Filtro" at bounding box center [583, 81] width 86 height 20
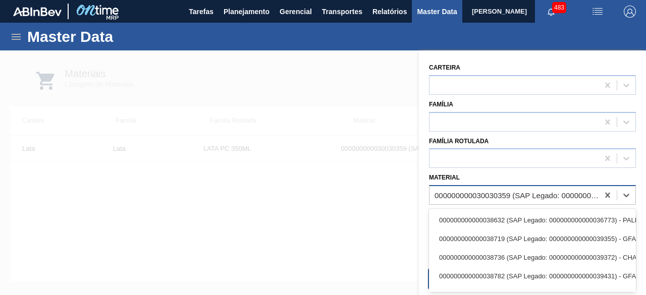
click at [460, 188] on div "000000000030030359 (SAP Legado: 000000000050822774) - LATA AL 350ML PC SUFRAMA …" at bounding box center [514, 195] width 169 height 15
paste input "459047"
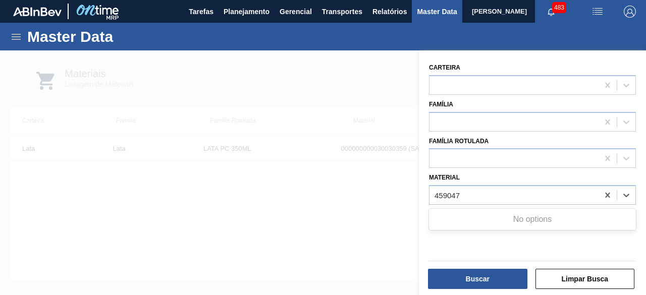
type input "459047"
click at [358, 190] on div at bounding box center [323, 198] width 646 height 295
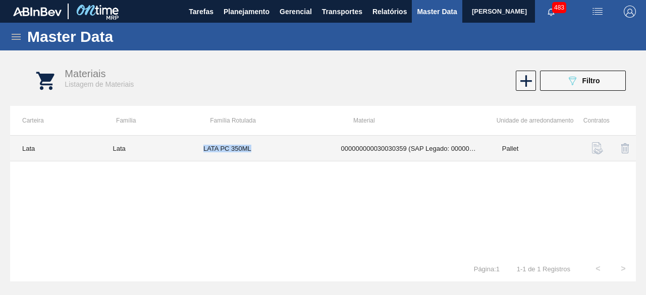
drag, startPoint x: 202, startPoint y: 150, endPoint x: 264, endPoint y: 150, distance: 62.1
click at [264, 150] on td "LATA PC 350ML" at bounding box center [260, 149] width 138 height 26
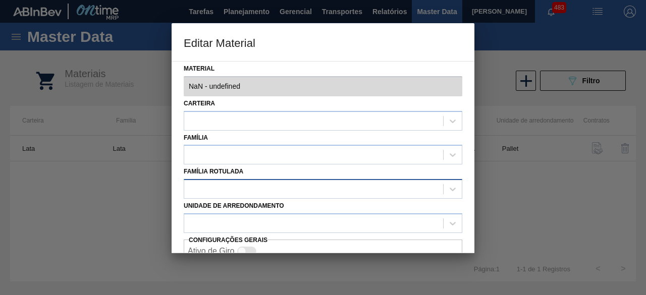
type input "30030359 - 000000000030030359 (SAP Legado: 000000000050822774) - LATA AL 350ML …"
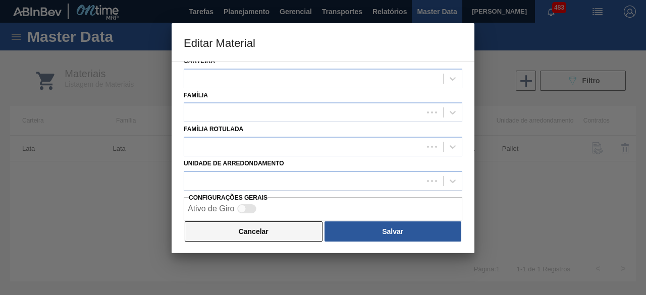
click at [260, 227] on button "Cancelar" at bounding box center [254, 232] width 138 height 20
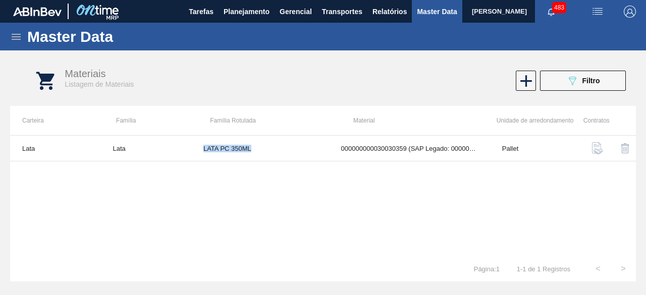
copy td "LATA PC 350ML"
click at [568, 80] on icon "089F7B8B-B2A5-4AFE-B5C0-19BA573D28AC" at bounding box center [573, 81] width 12 height 12
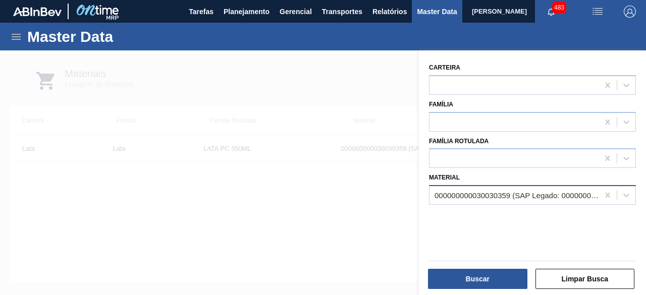
click at [502, 186] on div "000000000030030359 (SAP Legado: 000000000050822774) - LATA AL 350ML PC SUFRAMA …" at bounding box center [532, 195] width 207 height 20
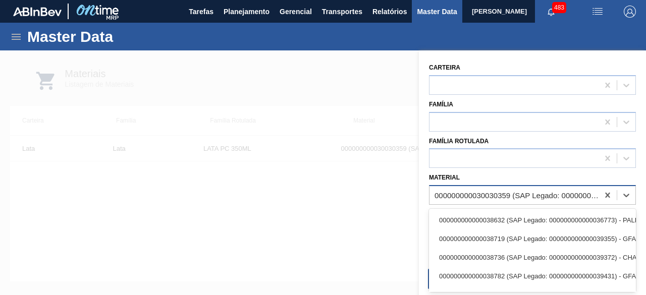
paste input "30034410"
type input "30034410"
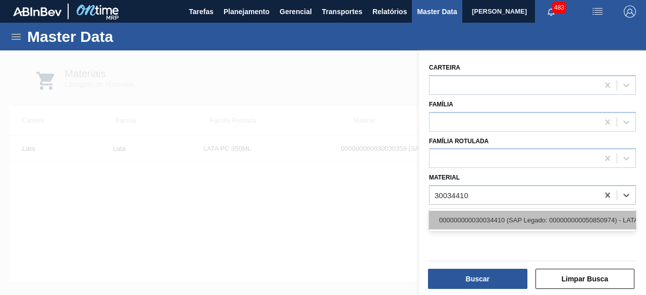
click at [484, 219] on div "000000000030034410 (SAP Legado: 000000000050850974) - LATA AL ORIG 350ML BRILHO…" at bounding box center [532, 220] width 207 height 19
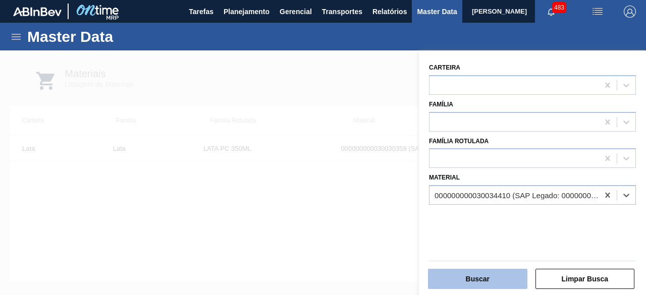
click at [479, 280] on button "Buscar" at bounding box center [477, 279] width 99 height 20
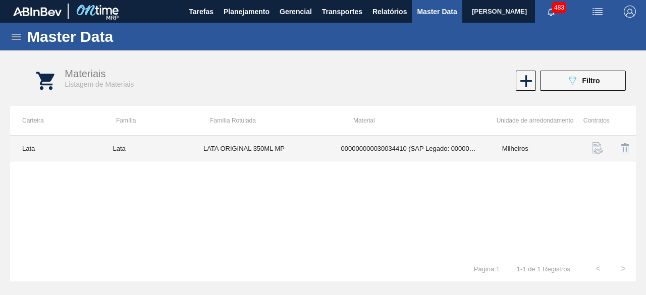
click at [212, 151] on td "LATA ORIGINAL 350ML MP" at bounding box center [260, 149] width 138 height 26
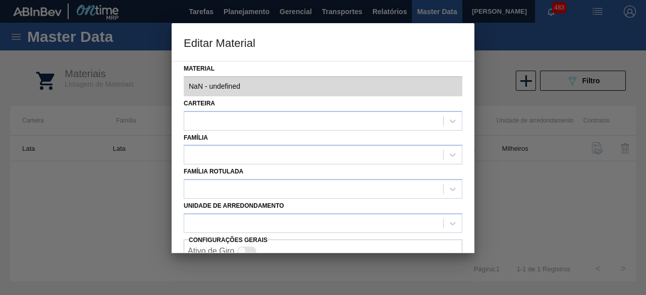
type input "30034410 - 000000000030034410 (SAP Legado: 000000000050850974) - LATA AL ORIG 3…"
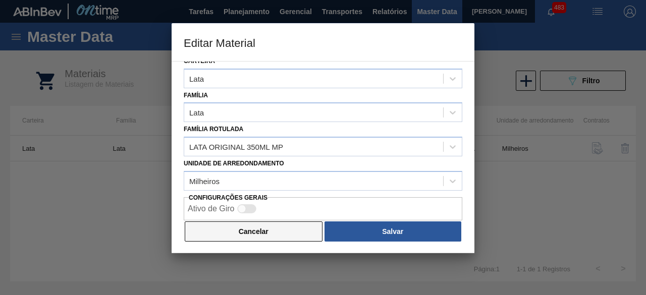
click at [289, 229] on button "Cancelar" at bounding box center [254, 232] width 138 height 20
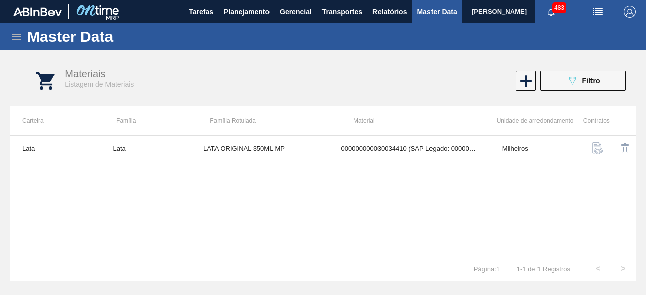
click at [603, 9] on img "button" at bounding box center [598, 12] width 12 height 12
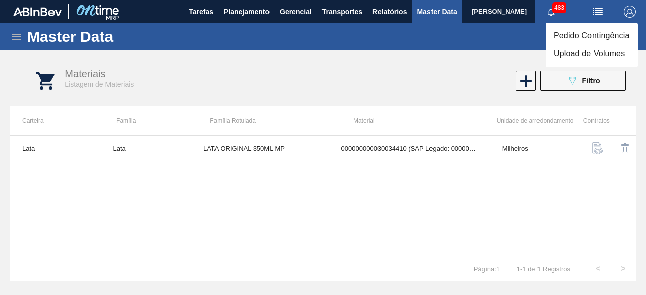
click at [569, 56] on li "Upload de Volumes" at bounding box center [592, 54] width 92 height 18
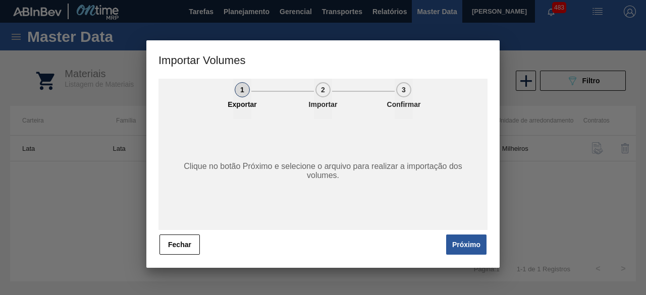
drag, startPoint x: 456, startPoint y: 244, endPoint x: 455, endPoint y: 235, distance: 9.1
click at [456, 244] on button "Próximo" at bounding box center [466, 245] width 40 height 20
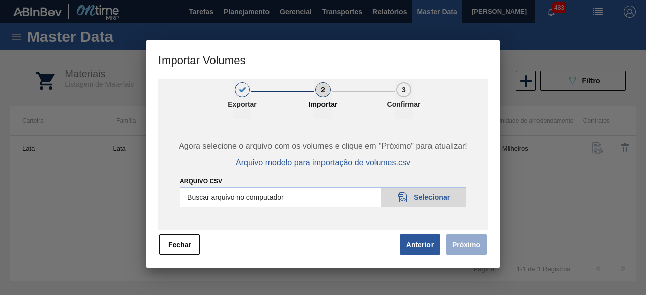
click at [426, 199] on input "Arquivo csv" at bounding box center [323, 197] width 287 height 20
type input "C:\fakepath\Subida Ball D0 + D3 10.09.csv"
click at [461, 242] on button "Próximo" at bounding box center [466, 245] width 40 height 20
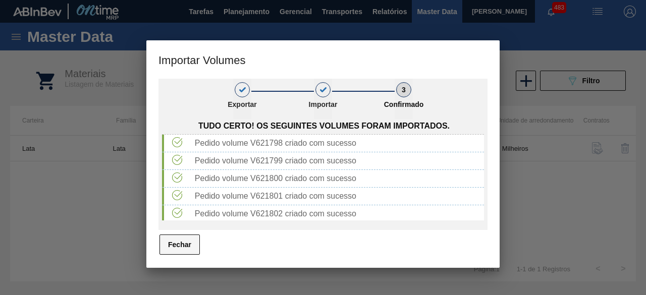
click at [177, 248] on button "Fechar" at bounding box center [180, 245] width 40 height 20
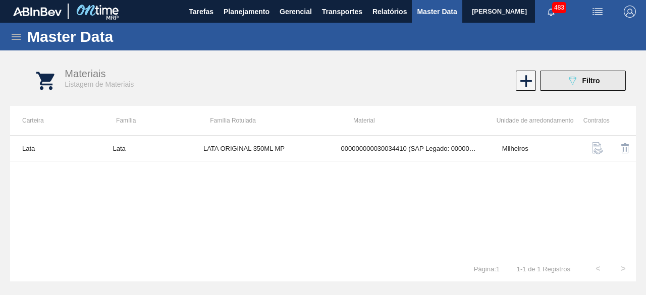
click at [600, 88] on button "089F7B8B-B2A5-4AFE-B5C0-19BA573D28AC Filtro" at bounding box center [583, 81] width 86 height 20
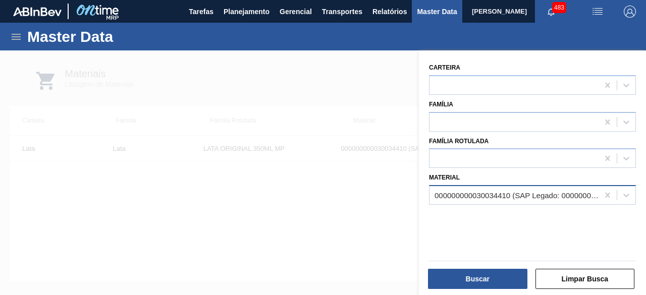
click at [511, 197] on div "000000000030034410 (SAP Legado: 000000000050850974) - LATA AL ORIG 350ML BRILHO…" at bounding box center [517, 195] width 165 height 9
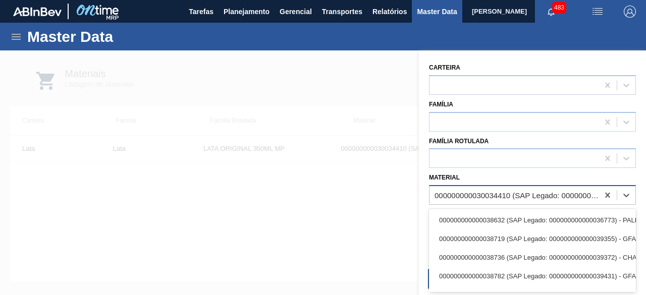
paste input "30012361"
type input "30012361"
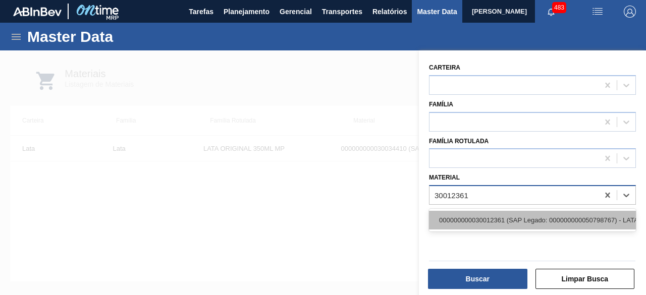
click at [503, 221] on div "000000000030012361 (SAP Legado: 000000000050798767) - LATA AL. 350ML SPATEN SLK…" at bounding box center [532, 220] width 207 height 19
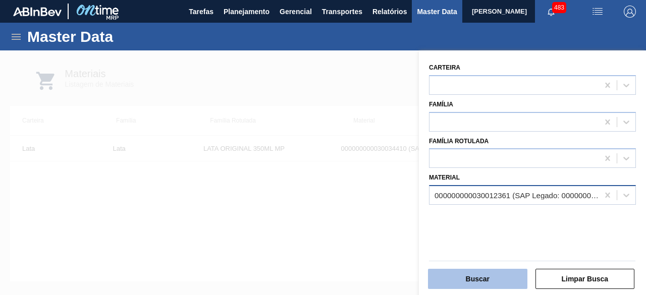
click at [497, 276] on button "Buscar" at bounding box center [477, 279] width 99 height 20
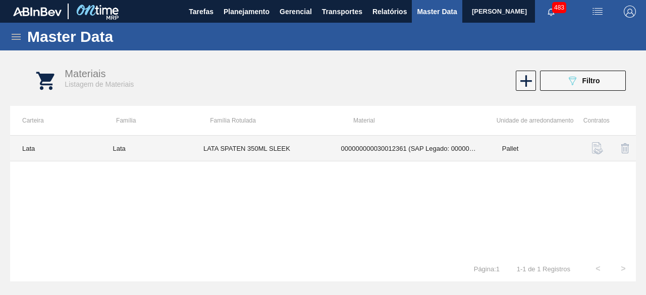
click at [339, 148] on td "000000000030012361 (SAP Legado: 000000000050798767) - LATA AL. 350ML SPATEN SLK…" at bounding box center [409, 149] width 161 height 26
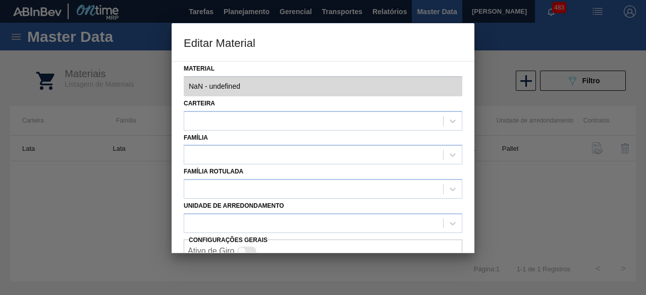
type input "30012361 - 000000000030012361 (SAP Legado: 000000000050798767) - LATA AL. 350ML…"
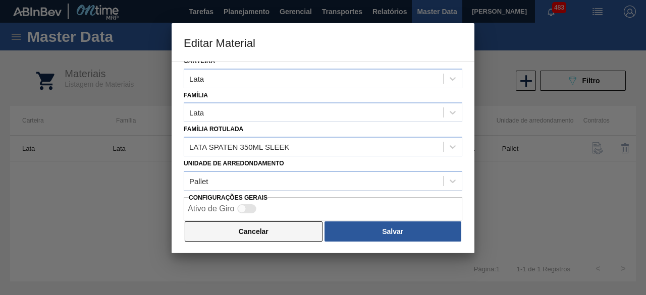
click at [298, 240] on button "Cancelar" at bounding box center [254, 232] width 138 height 20
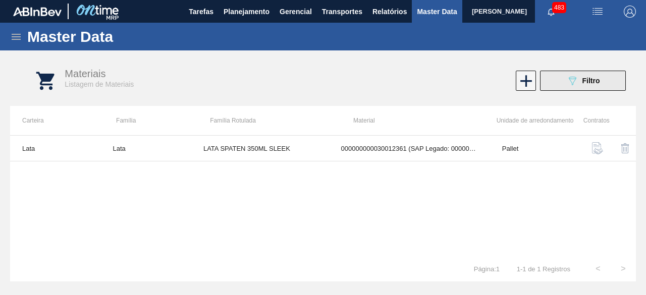
click at [557, 87] on button "089F7B8B-B2A5-4AFE-B5C0-19BA573D28AC Filtro" at bounding box center [583, 81] width 86 height 20
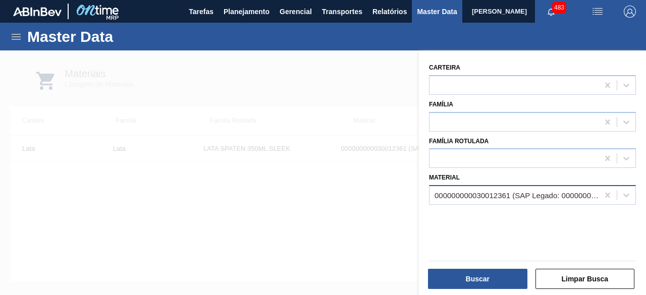
click at [443, 193] on div "000000000030012361 (SAP Legado: 000000000050798767) - LATA AL. 350ML SPATEN SLK…" at bounding box center [517, 195] width 165 height 9
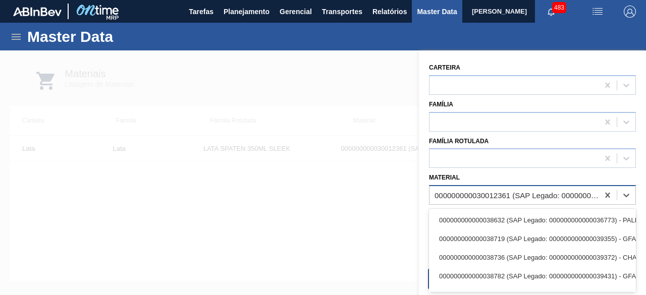
paste input "30034228"
type input "30034228"
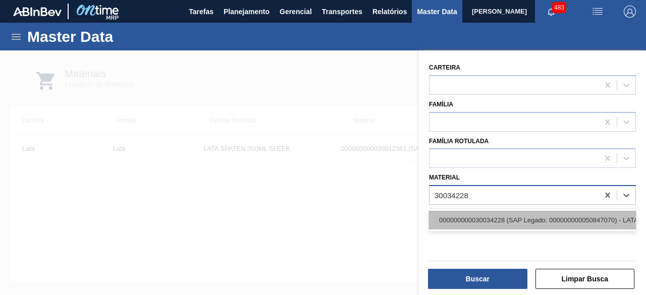
click at [443, 214] on div "000000000030034228 (SAP Legado: 000000000050847070) - LATA AL SPATEN 350ML SLK …" at bounding box center [532, 220] width 207 height 19
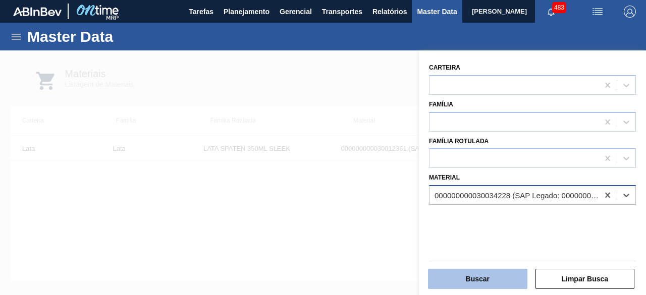
click at [452, 271] on button "Buscar" at bounding box center [477, 279] width 99 height 20
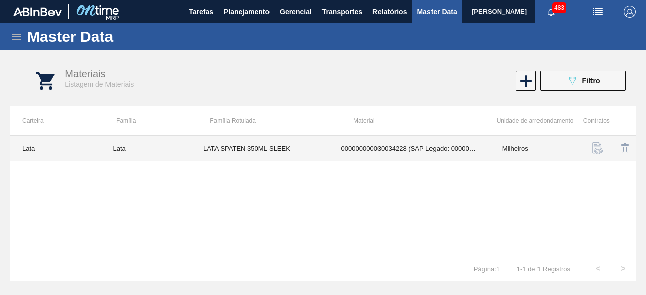
click at [319, 152] on td "LATA SPATEN 350ML SLEEK" at bounding box center [260, 149] width 138 height 26
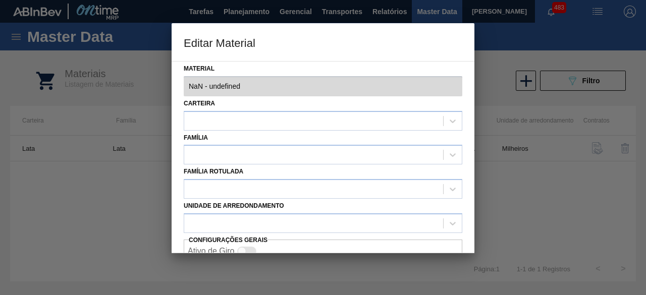
type input "30034228 - 000000000030034228 (SAP Legado: 000000000050847070) - LATA AL SPATEN…"
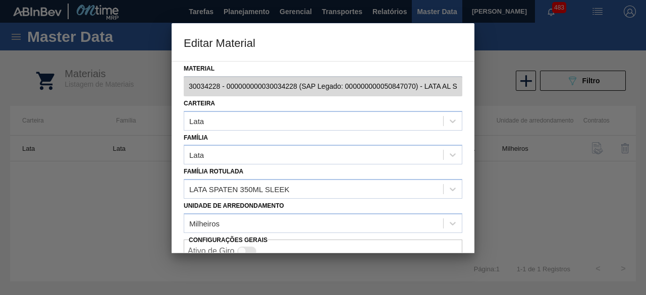
scroll to position [0, 91]
click at [474, 83] on div "Material 30034228 - 000000000030034228 (SAP Legado: 000000000050847070) - LATA …" at bounding box center [323, 157] width 303 height 192
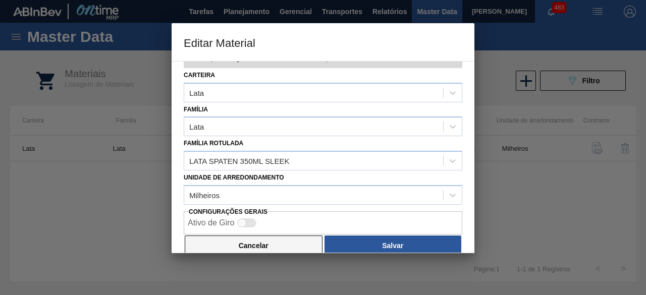
scroll to position [42, 0]
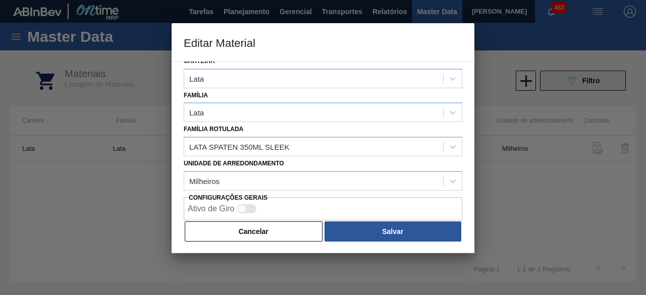
drag, startPoint x: 293, startPoint y: 232, endPoint x: 581, endPoint y: 76, distance: 327.2
click at [293, 232] on button "Cancelar" at bounding box center [254, 232] width 138 height 20
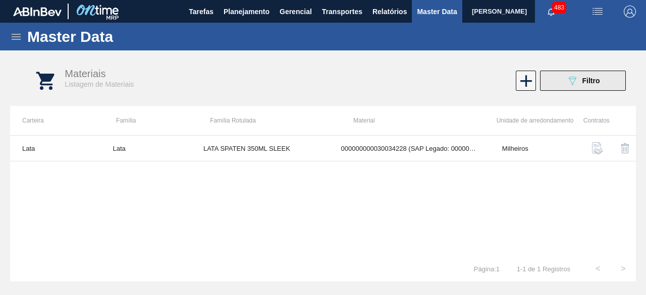
click at [611, 74] on button "089F7B8B-B2A5-4AFE-B5C0-19BA573D28AC Filtro" at bounding box center [583, 81] width 86 height 20
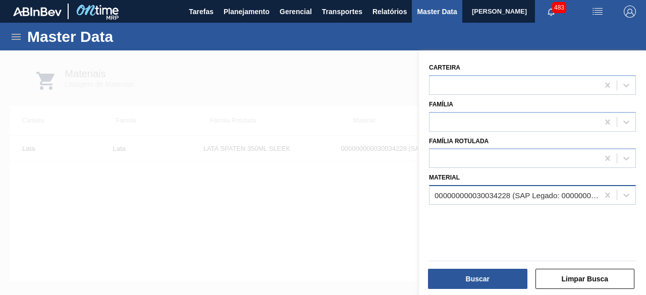
click at [490, 192] on div "000000000030034228 (SAP Legado: 000000000050847070) - LATA AL SPATEN 350ML SLK …" at bounding box center [517, 195] width 165 height 9
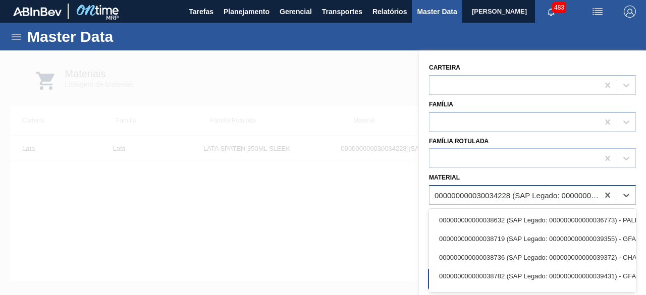
paste input "30012361"
type input "30012361"
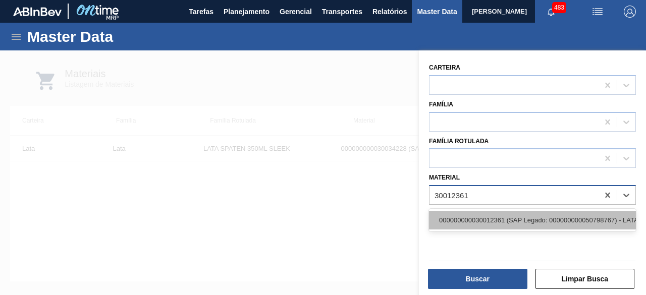
click at [490, 216] on div "000000000030012361 (SAP Legado: 000000000050798767) - LATA AL. 350ML SPATEN SLK…" at bounding box center [532, 220] width 207 height 19
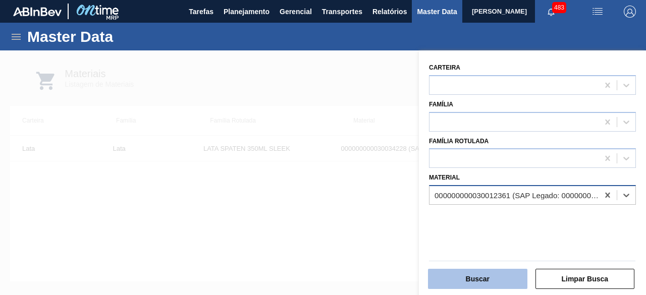
click at [486, 273] on button "Buscar" at bounding box center [477, 279] width 99 height 20
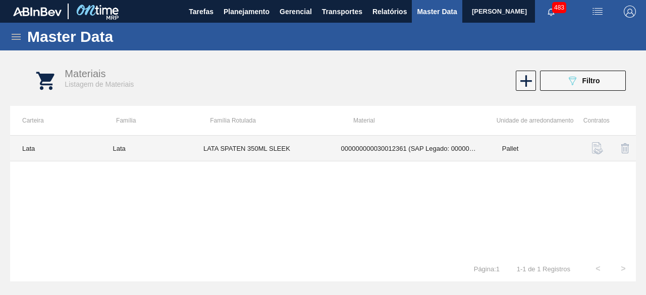
click at [355, 151] on td "000000000030012361 (SAP Legado: 000000000050798767) - LATA AL. 350ML SPATEN SLK…" at bounding box center [409, 149] width 161 height 26
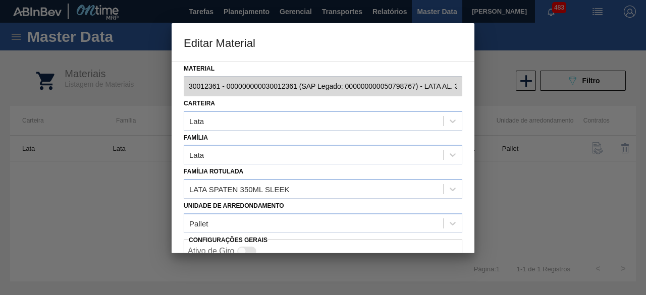
scroll to position [0, 78]
click at [503, 96] on div "Editar Material Material 30012361 - 000000000030012361 (SAP Legado: 00000000005…" at bounding box center [323, 147] width 646 height 295
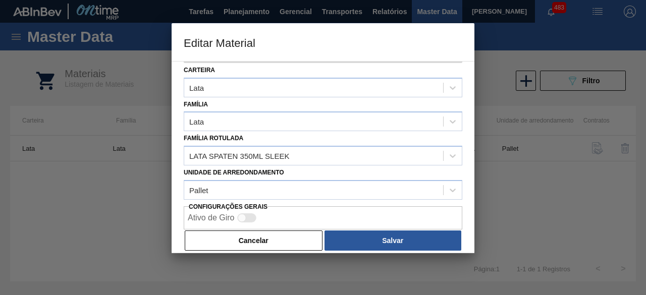
scroll to position [42, 0]
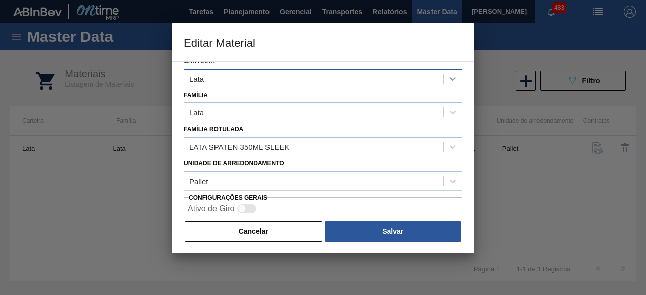
drag, startPoint x: 290, startPoint y: 236, endPoint x: 452, endPoint y: 77, distance: 226.8
click at [309, 221] on div "Cancelar Salvar" at bounding box center [323, 232] width 279 height 22
drag, startPoint x: 296, startPoint y: 226, endPoint x: 337, endPoint y: 181, distance: 60.7
click at [297, 226] on button "Cancelar" at bounding box center [254, 232] width 138 height 20
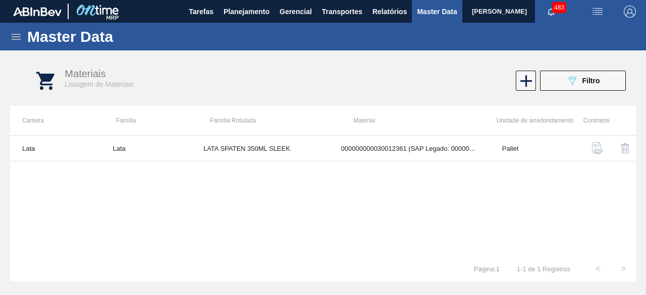
click at [599, 10] on img "button" at bounding box center [598, 12] width 12 height 12
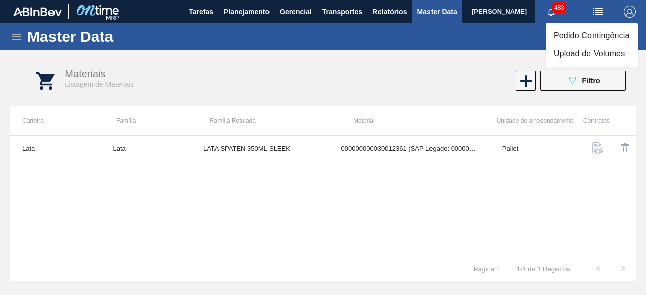
click at [588, 52] on li "Upload de Volumes" at bounding box center [592, 54] width 92 height 18
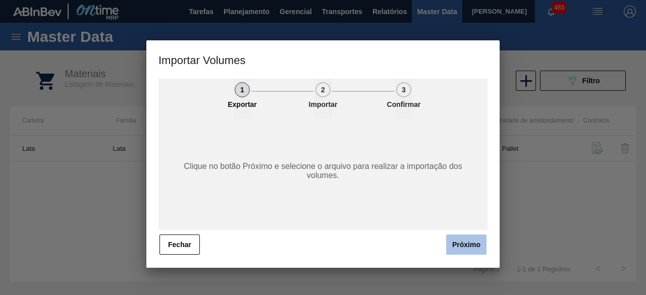
click at [471, 235] on button "Próximo" at bounding box center [466, 245] width 40 height 20
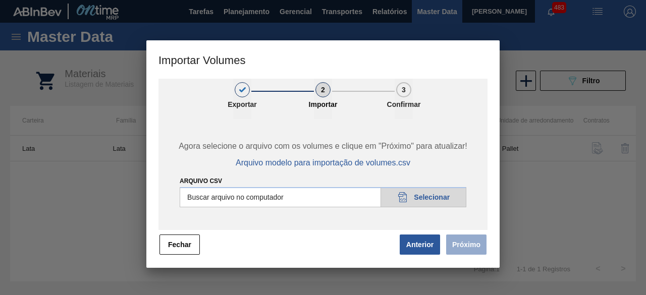
click at [450, 202] on input "Arquivo csv" at bounding box center [323, 197] width 287 height 20
type input "C:\fakepath\Subida fort. + itumb 10.09.csv"
click at [460, 242] on button "Próximo" at bounding box center [466, 245] width 40 height 20
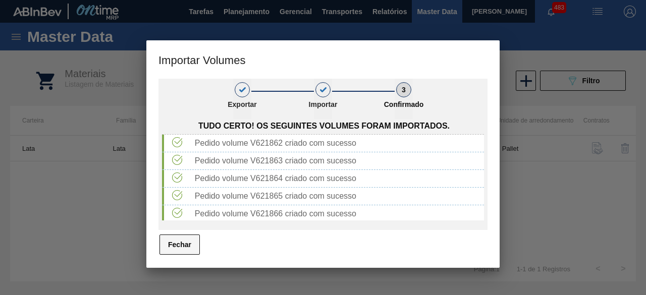
drag, startPoint x: 171, startPoint y: 245, endPoint x: 175, endPoint y: 241, distance: 5.4
click at [172, 245] on button "Fechar" at bounding box center [180, 245] width 40 height 20
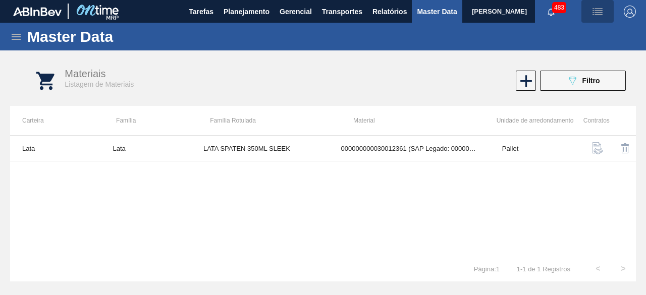
click at [599, 14] on img "button" at bounding box center [598, 12] width 12 height 12
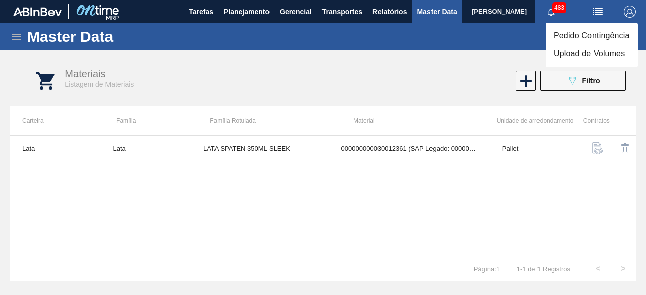
click at [576, 55] on li "Upload de Volumes" at bounding box center [592, 54] width 92 height 18
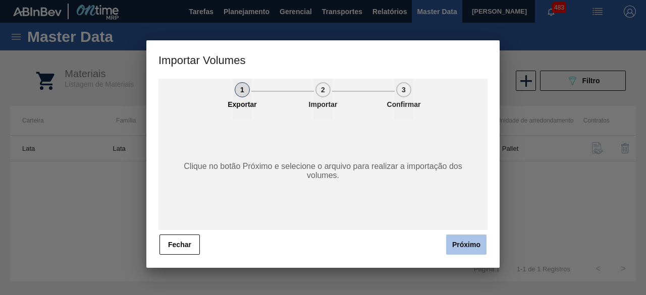
click at [471, 238] on button "Próximo" at bounding box center [466, 245] width 40 height 20
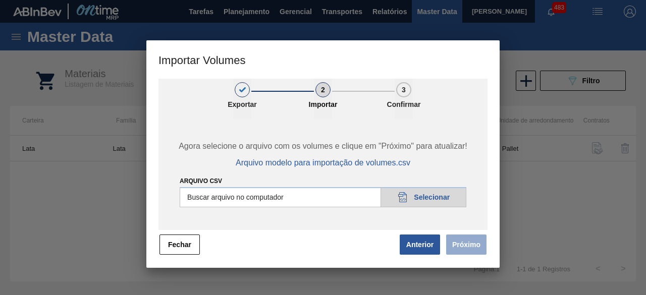
click at [435, 197] on input "Arquivo csv" at bounding box center [323, 197] width 287 height 20
type input "C:\fakepath\Subida Crown 10.09.csv"
click at [478, 251] on button "Próximo" at bounding box center [466, 245] width 40 height 20
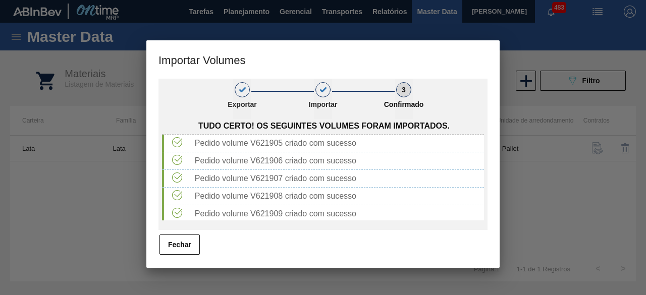
drag, startPoint x: 184, startPoint y: 240, endPoint x: 261, endPoint y: 58, distance: 197.4
click at [185, 239] on button "Fechar" at bounding box center [180, 245] width 40 height 20
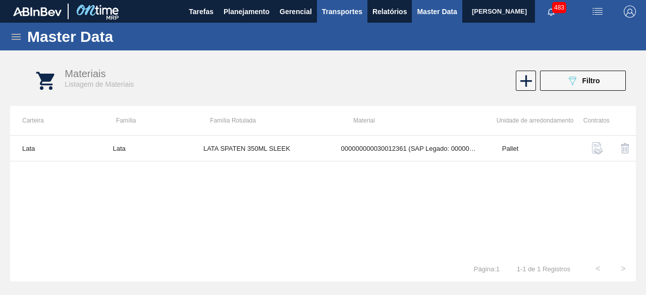
click at [326, 7] on span "Transportes" at bounding box center [342, 12] width 40 height 12
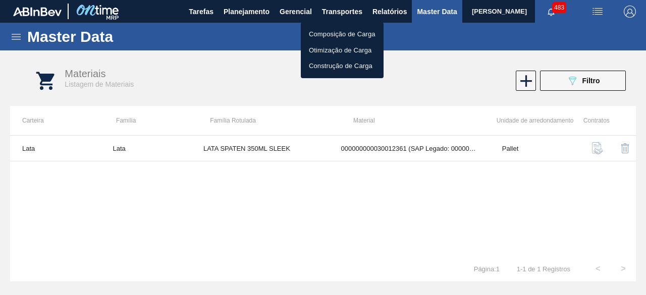
click at [323, 47] on li "Otimização de Carga" at bounding box center [342, 50] width 83 height 16
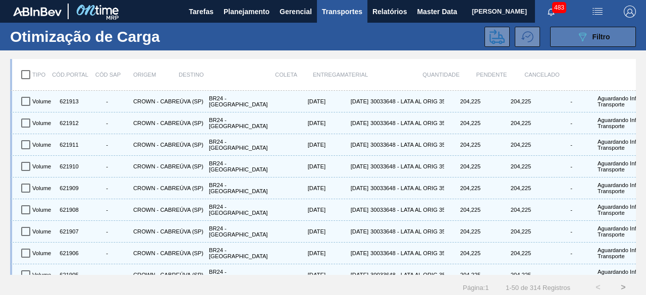
click at [570, 36] on button "089F7B8B-B2A5-4AFE-B5C0-19BA573D28AC Filtro" at bounding box center [593, 37] width 86 height 20
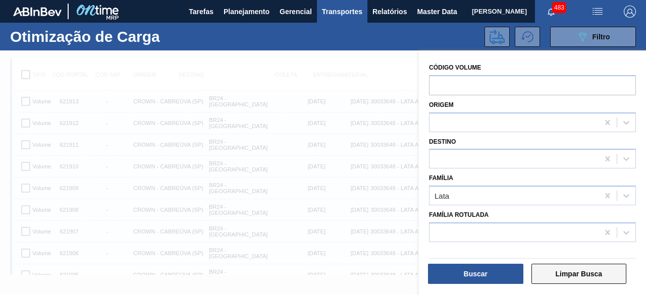
click at [575, 275] on button "Limpar Busca" at bounding box center [579, 274] width 95 height 20
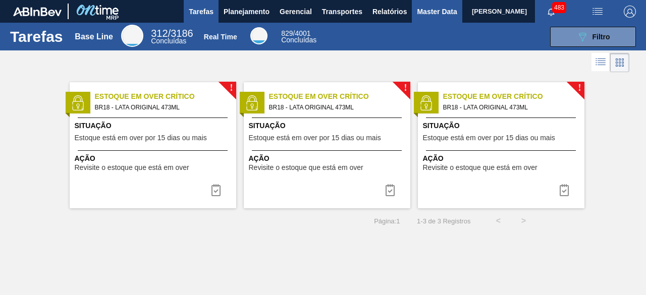
click at [428, 6] on span "Master Data" at bounding box center [437, 12] width 40 height 12
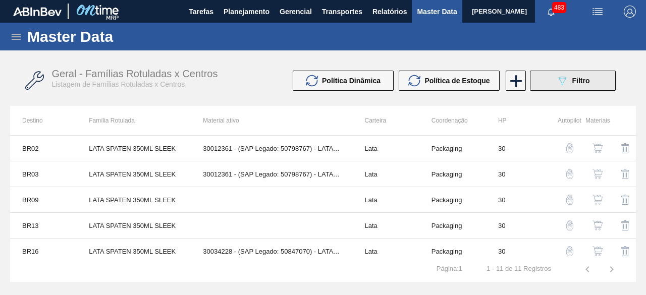
click at [544, 75] on button "089F7B8B-B2A5-4AFE-B5C0-19BA573D28AC Filtro" at bounding box center [573, 81] width 86 height 20
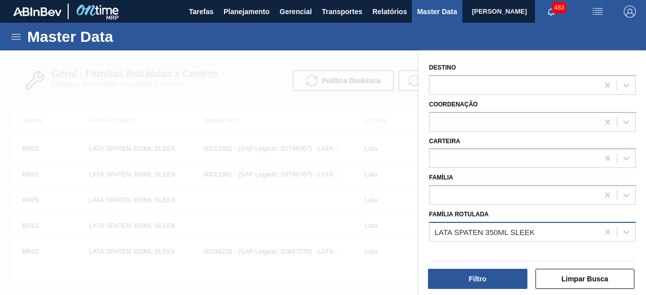
click at [502, 230] on div "LATA SPATEN 350ML SLEEK" at bounding box center [485, 232] width 100 height 9
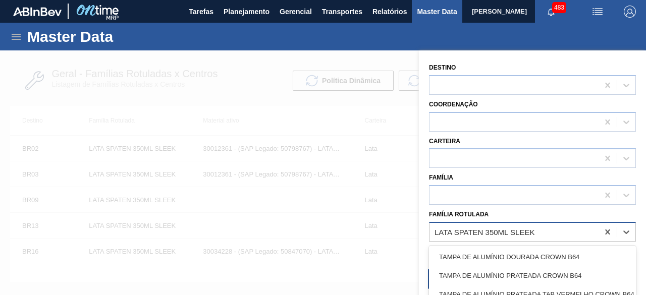
paste Rotulada "LATA PC 350ML"
type Rotulada "LATA PC 350ML"
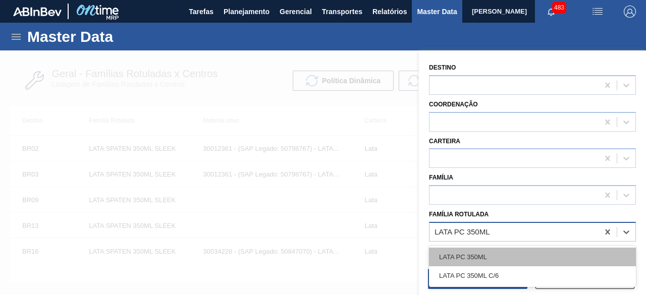
click at [498, 255] on div "LATA PC 350ML" at bounding box center [532, 257] width 207 height 19
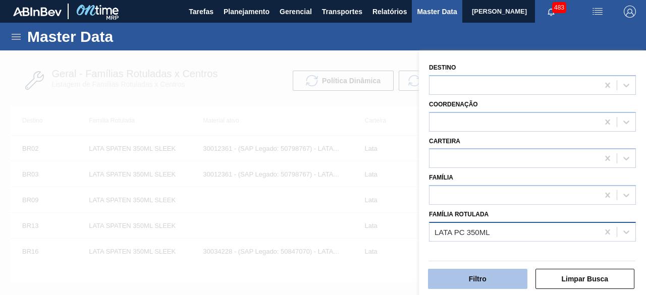
click at [493, 280] on button "Filtro" at bounding box center [477, 279] width 99 height 20
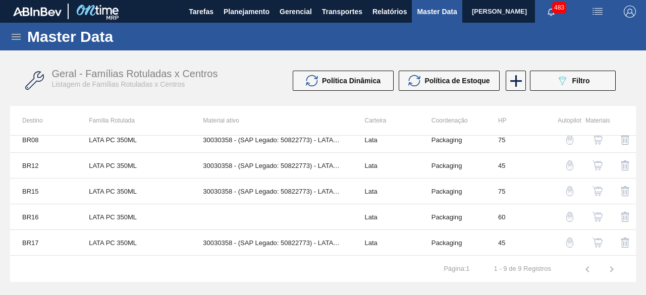
scroll to position [108, 0]
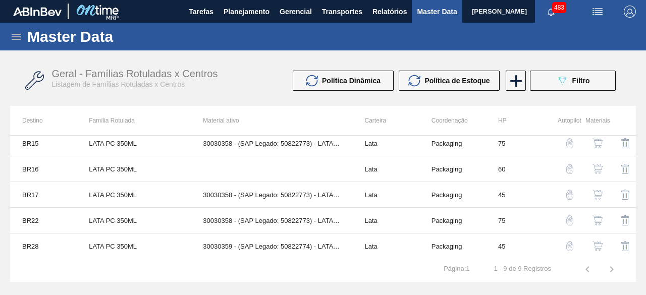
click at [598, 251] on button "button" at bounding box center [598, 246] width 24 height 24
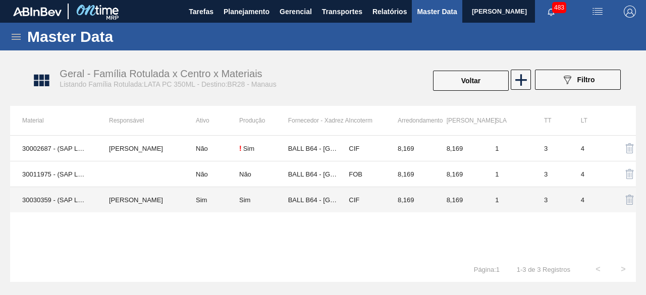
click at [233, 197] on td "Sim" at bounding box center [212, 200] width 56 height 26
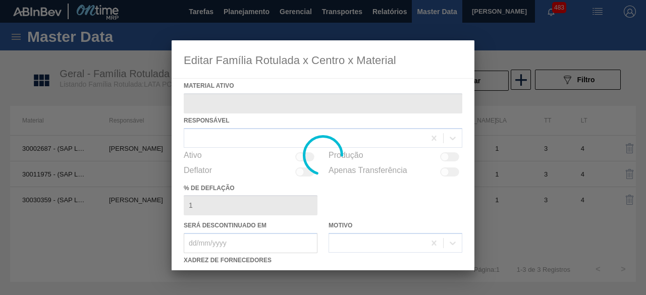
type ativo "30030359 - (SAP Legado: 50822774) - LATA AL 350ML PC SUFRAMA NIV24"
checkbox input "true"
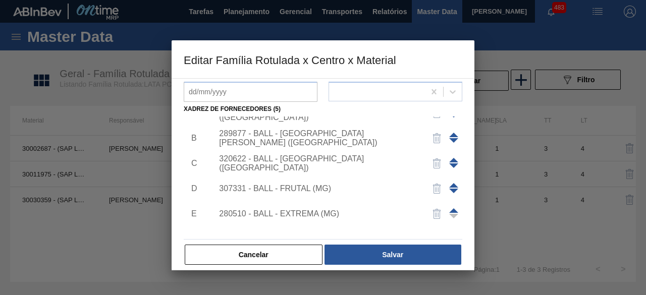
scroll to position [35, 0]
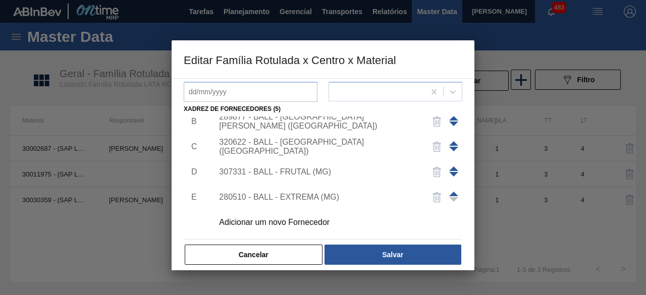
click at [320, 219] on div "Adicionar um novo Fornecedor" at bounding box center [318, 222] width 198 height 9
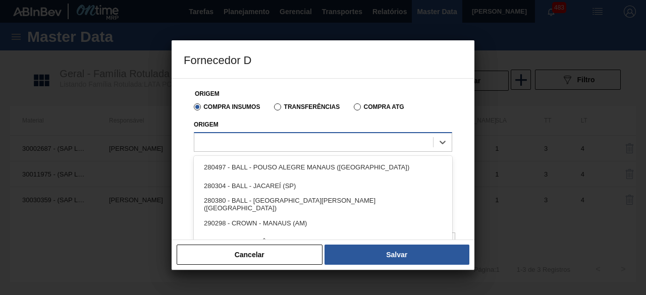
click at [337, 144] on div at bounding box center [313, 142] width 239 height 15
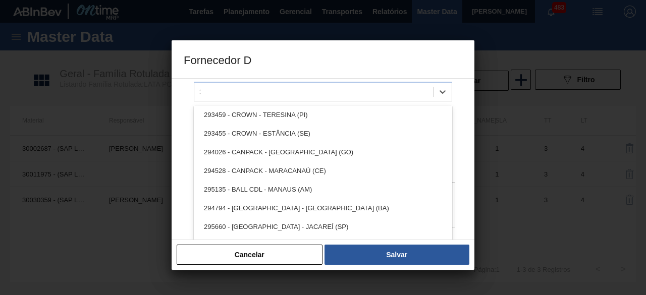
scroll to position [0, 0]
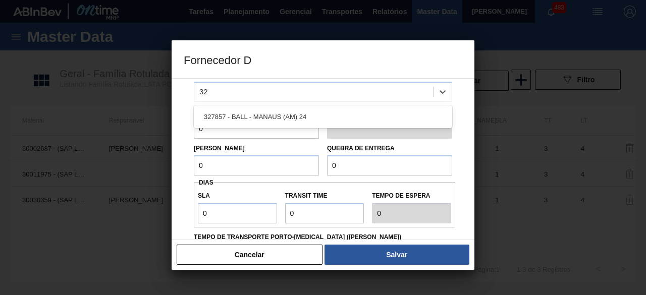
type input "3"
type input "32"
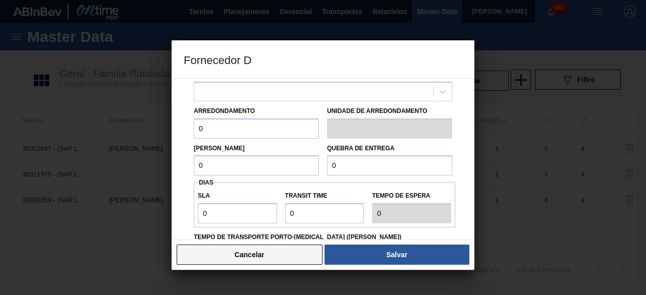
click at [268, 251] on button "Cancelar" at bounding box center [250, 255] width 146 height 20
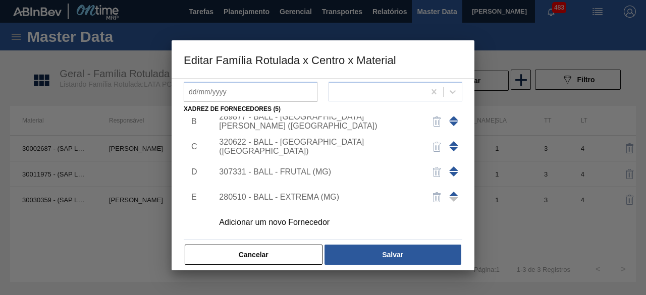
drag, startPoint x: 268, startPoint y: 251, endPoint x: 305, endPoint y: 248, distance: 37.5
click at [268, 251] on button "Cancelar" at bounding box center [254, 255] width 138 height 20
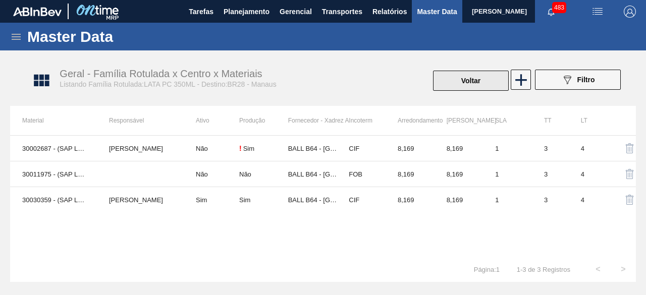
click at [476, 83] on button "Voltar" at bounding box center [471, 81] width 76 height 20
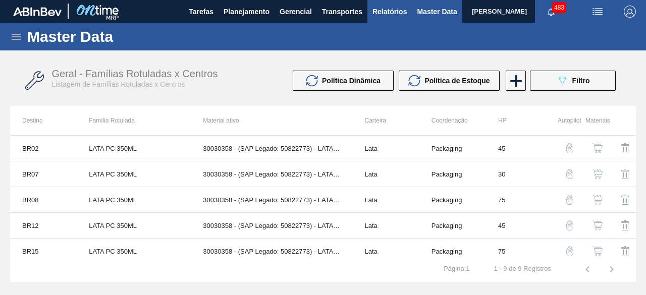
click at [387, 16] on span "Relatórios" at bounding box center [390, 12] width 34 height 12
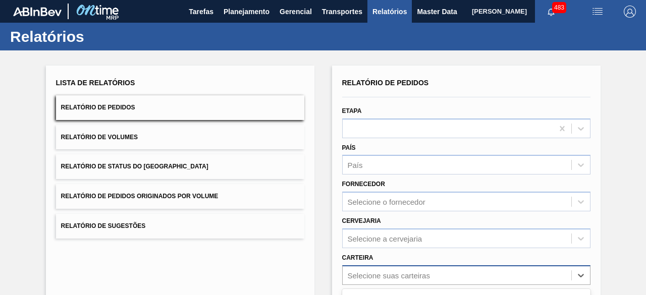
scroll to position [148, 0]
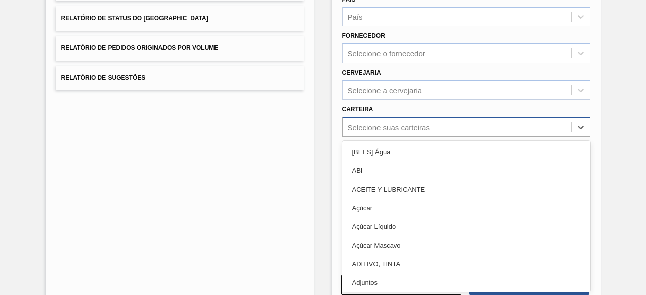
click at [384, 137] on div "option [BEES] Água focused, 1 of 101. 101 results available. Use Up and Down to…" at bounding box center [466, 127] width 248 height 20
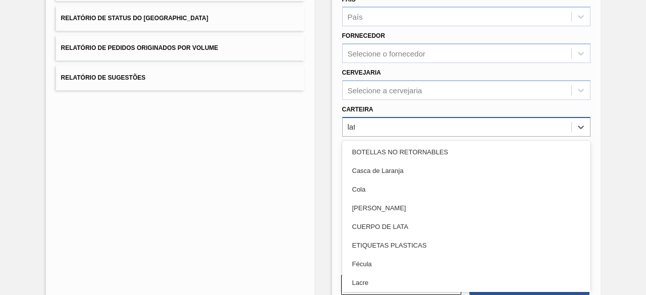
type input "lata"
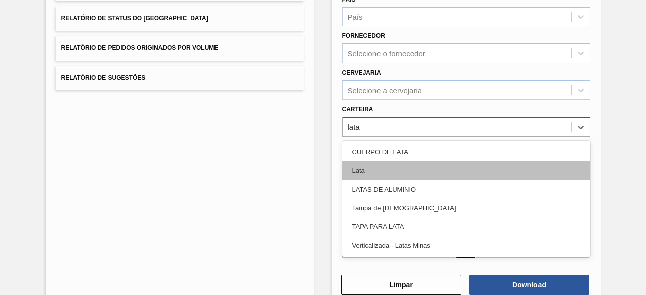
click at [396, 174] on div "Lata" at bounding box center [466, 171] width 248 height 19
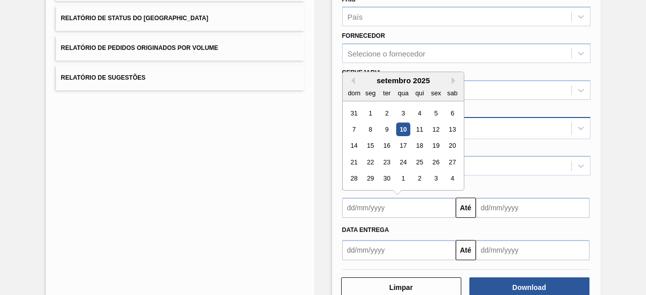
click at [396, 214] on input "text" at bounding box center [399, 208] width 114 height 20
click at [435, 129] on div "12" at bounding box center [436, 130] width 14 height 14
type input "[DATE]"
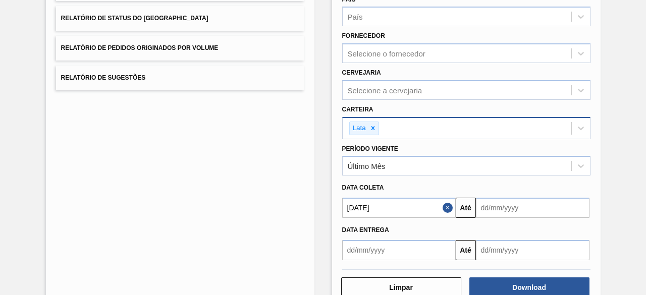
drag, startPoint x: 502, startPoint y: 202, endPoint x: 506, endPoint y: 198, distance: 5.8
click at [502, 202] on input "text" at bounding box center [533, 208] width 114 height 20
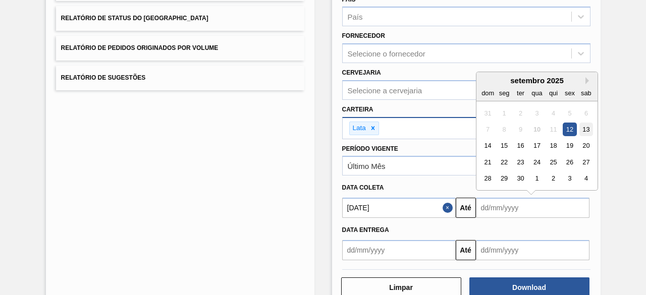
click at [584, 127] on div "13" at bounding box center [586, 130] width 14 height 14
type input "[DATE]"
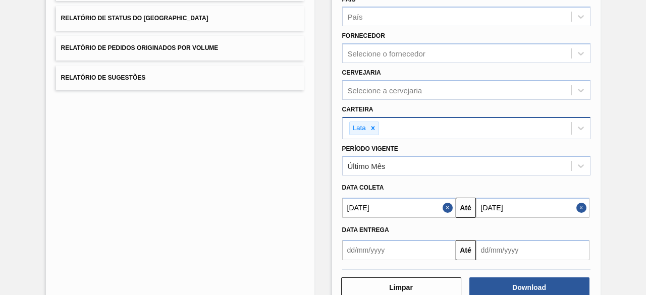
scroll to position [173, 0]
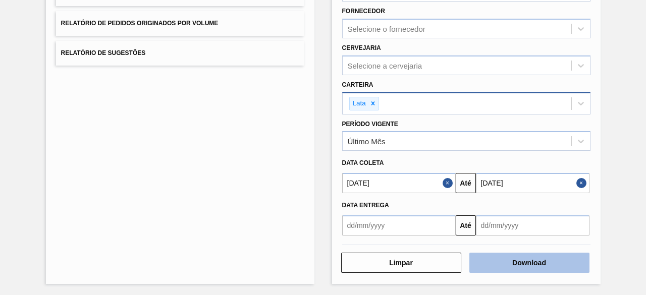
click at [529, 256] on button "Download" at bounding box center [530, 263] width 120 height 20
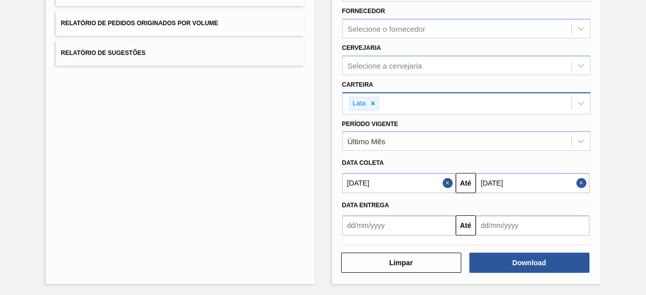
click at [581, 183] on button "Close" at bounding box center [583, 183] width 13 height 20
click at [450, 184] on button "Close" at bounding box center [449, 183] width 13 height 20
drag, startPoint x: 412, startPoint y: 183, endPoint x: 412, endPoint y: 174, distance: 9.1
click at [412, 183] on input "text" at bounding box center [399, 183] width 114 height 20
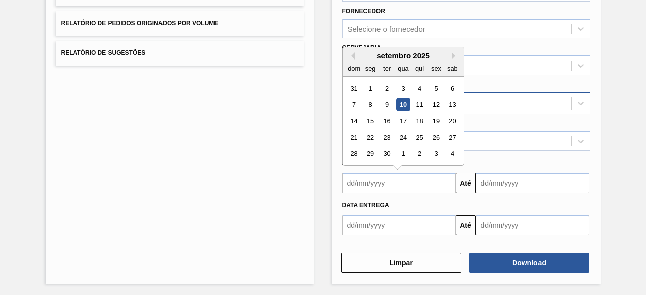
click at [401, 102] on div "10" at bounding box center [403, 105] width 14 height 14
type input "[DATE]"
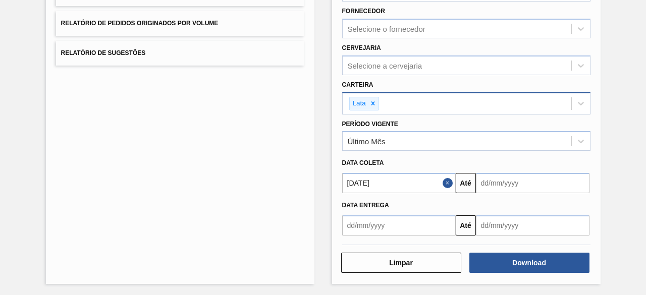
click at [489, 180] on input "text" at bounding box center [533, 183] width 114 height 20
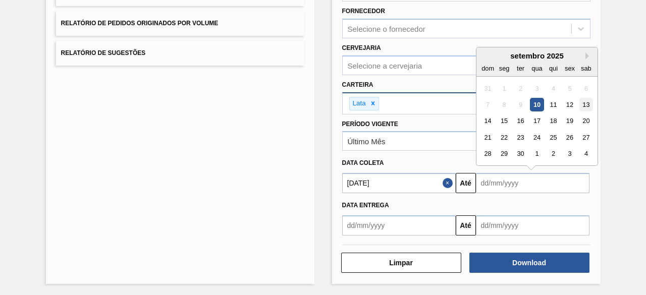
click at [585, 103] on div "13" at bounding box center [586, 105] width 14 height 14
type input "[DATE]"
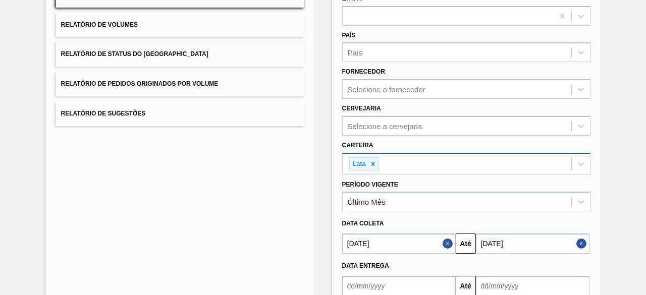
scroll to position [22, 0]
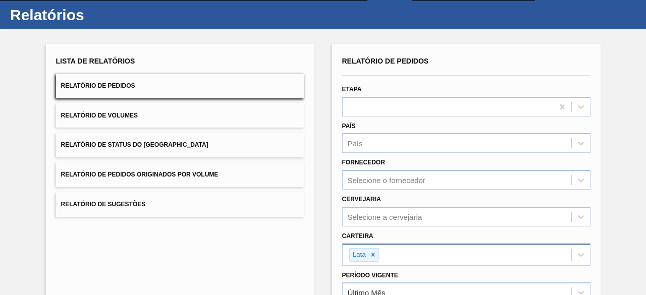
click at [204, 108] on button "Relatório de Volumes" at bounding box center [180, 116] width 248 height 25
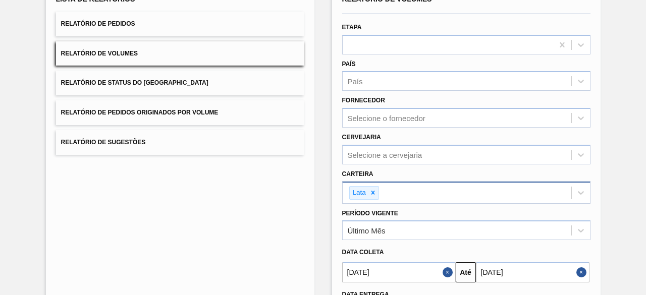
scroll to position [173, 0]
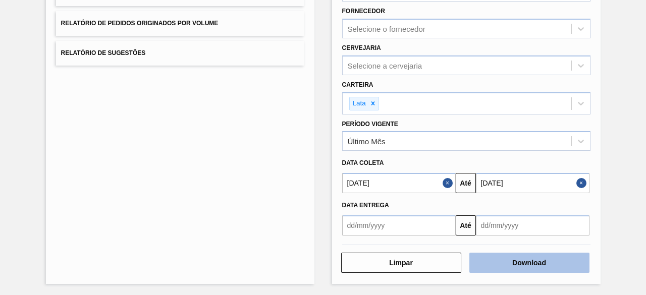
click at [515, 268] on button "Download" at bounding box center [530, 263] width 120 height 20
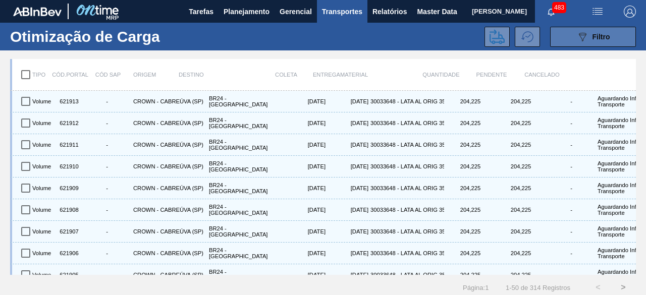
click at [573, 36] on button "089F7B8B-B2A5-4AFE-B5C0-19BA573D28AC Filtro" at bounding box center [593, 37] width 86 height 20
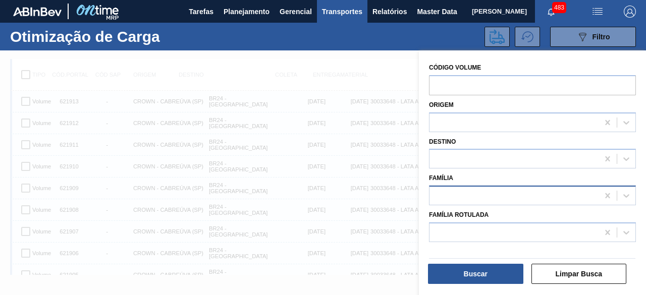
click at [505, 192] on div at bounding box center [514, 196] width 169 height 15
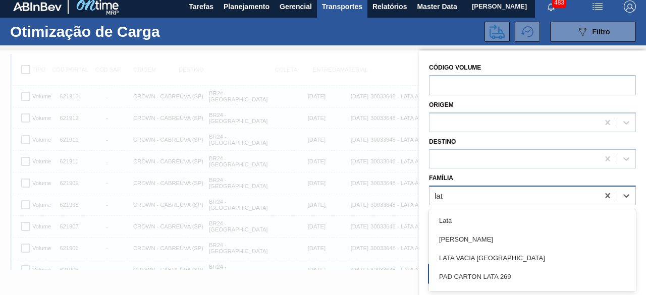
type input "lata"
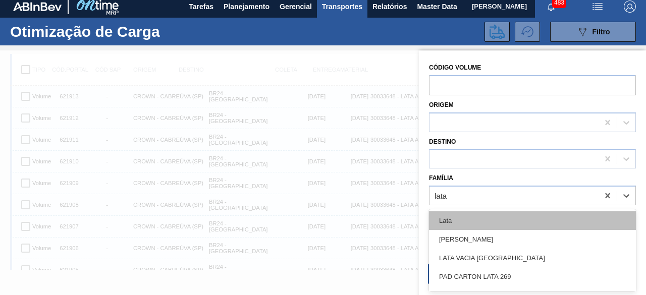
click at [505, 218] on div "Lata" at bounding box center [532, 221] width 207 height 19
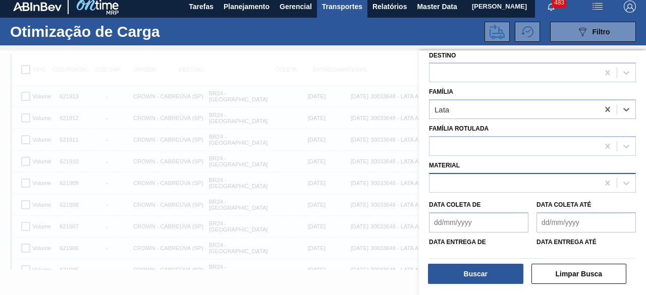
scroll to position [112, 0]
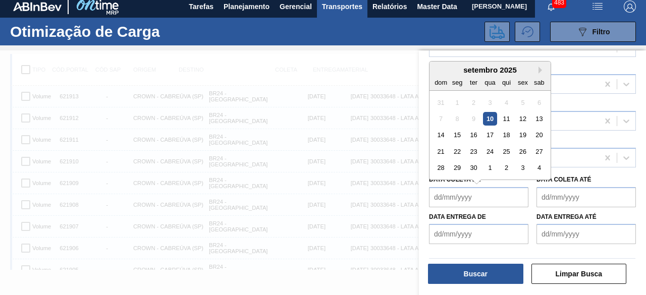
click at [507, 193] on de "Data coleta de" at bounding box center [478, 197] width 99 height 20
click at [492, 118] on div "10" at bounding box center [490, 119] width 14 height 14
type de "[DATE]"
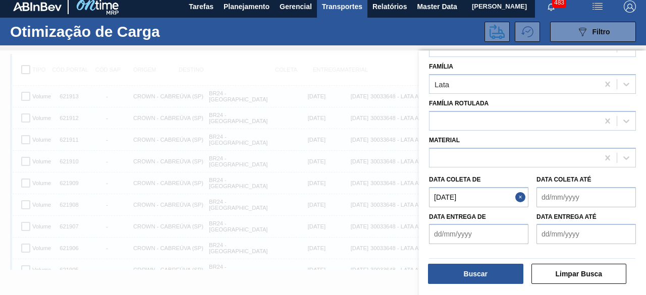
click at [562, 201] on até "Data coleta até" at bounding box center [586, 197] width 99 height 20
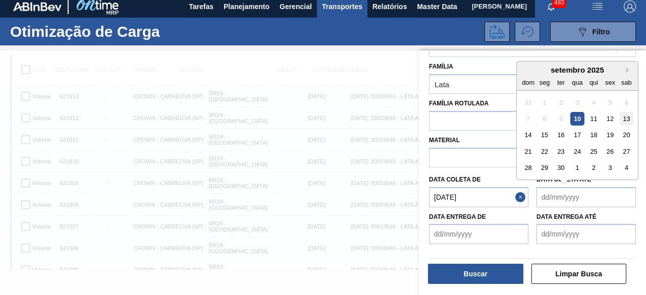
click at [627, 118] on div "13" at bounding box center [627, 119] width 14 height 14
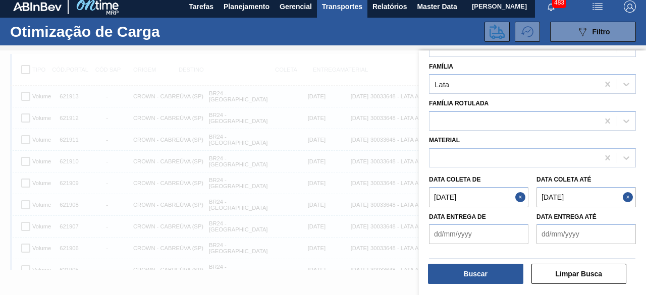
type até "[DATE]"
click at [516, 266] on button "Buscar" at bounding box center [475, 274] width 95 height 20
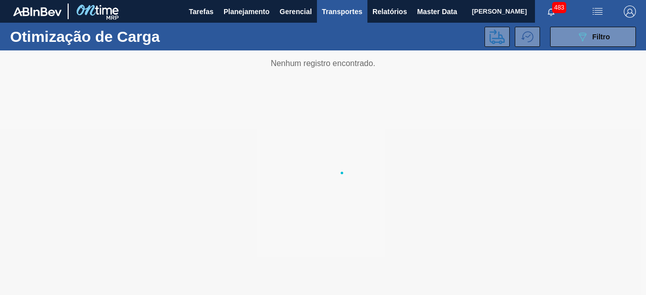
scroll to position [0, 0]
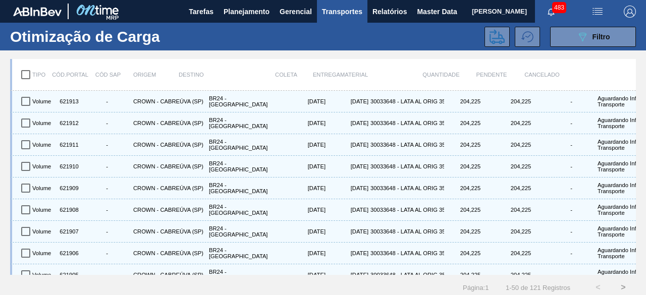
click at [27, 78] on input "checkbox" at bounding box center [25, 74] width 21 height 21
checkbox input "true"
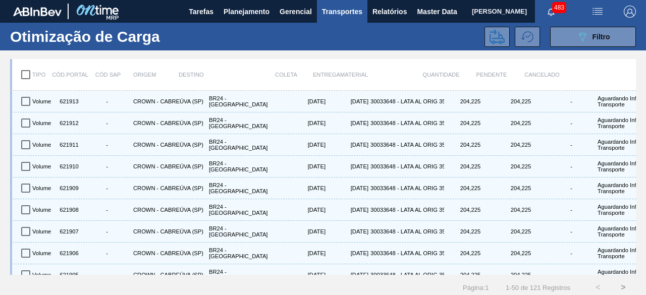
checkbox input "true"
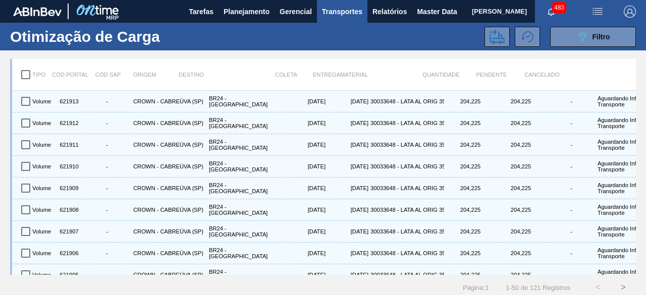
checkbox input "true"
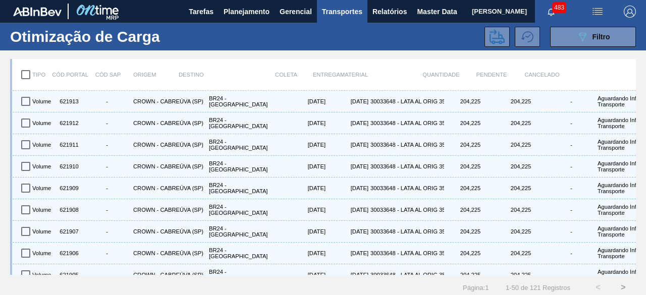
checkbox input "true"
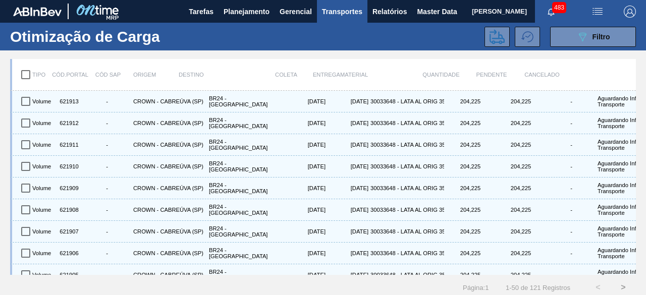
checkbox input "true"
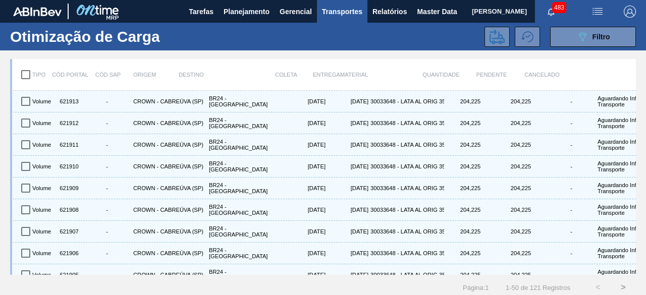
checkbox input "true"
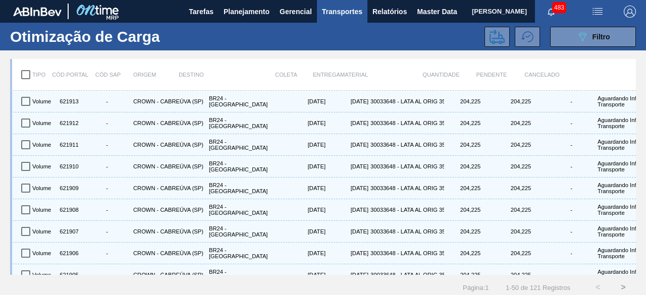
checkbox input "true"
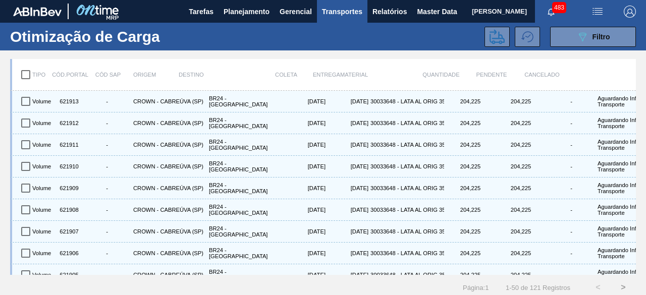
checkbox input "true"
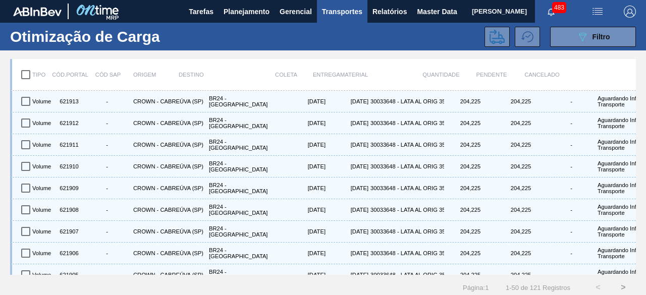
checkbox input "true"
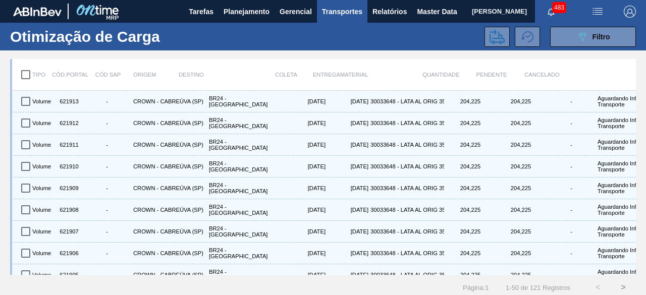
checkbox input "true"
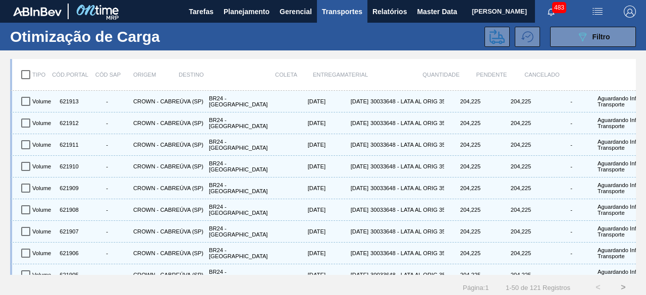
checkbox input "true"
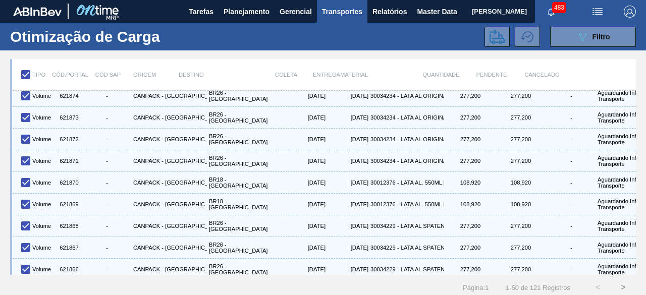
scroll to position [900, 0]
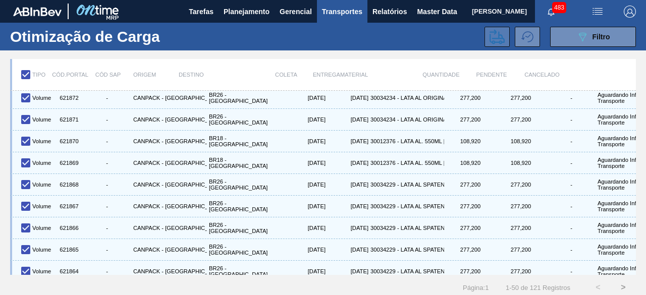
click at [490, 39] on icon at bounding box center [497, 36] width 15 height 15
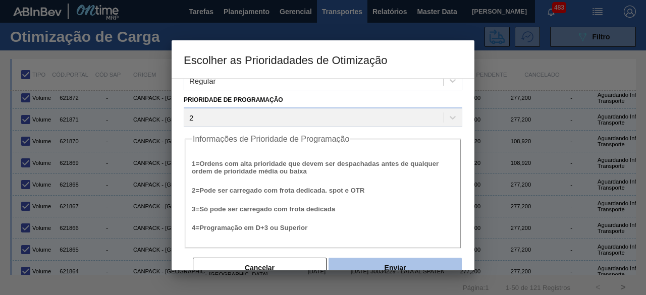
scroll to position [38, 0]
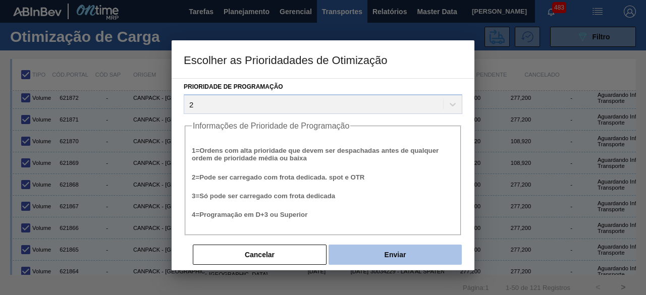
click at [417, 258] on button "Enviar" at bounding box center [395, 255] width 133 height 20
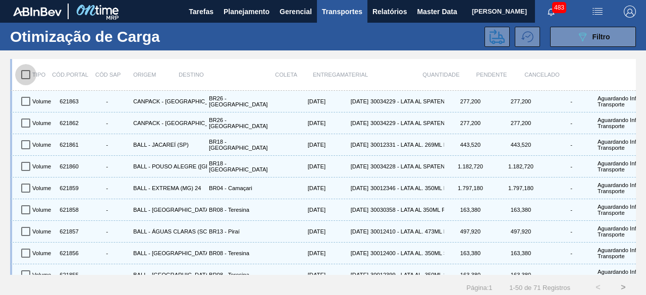
click at [28, 73] on input "checkbox" at bounding box center [25, 74] width 21 height 21
checkbox input "true"
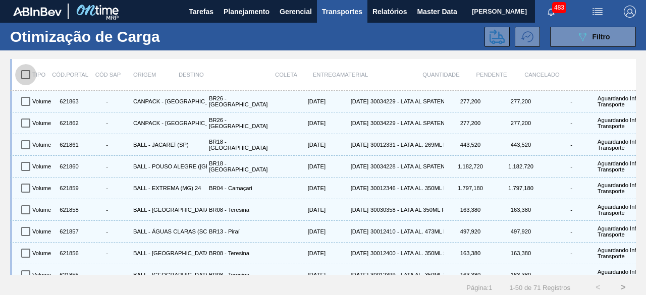
checkbox input "true"
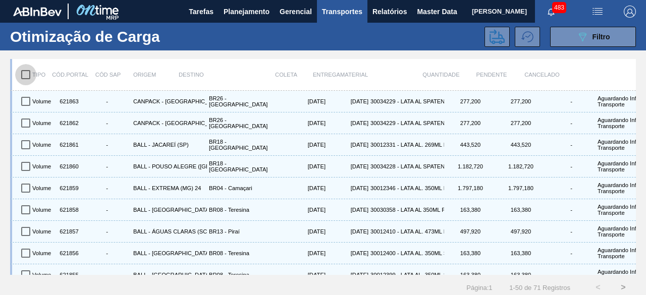
checkbox input "true"
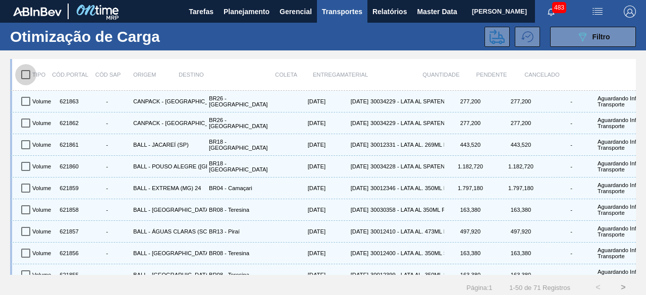
checkbox input "true"
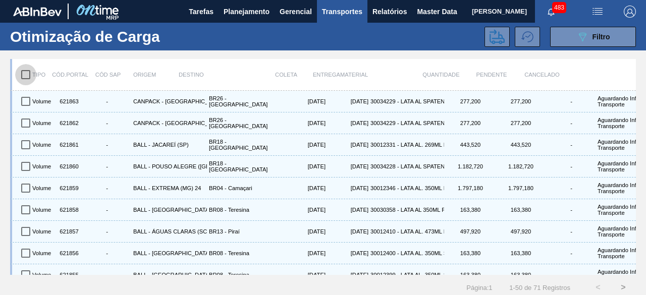
checkbox input "true"
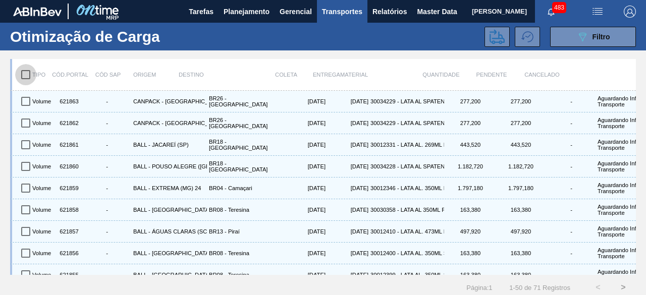
checkbox input "true"
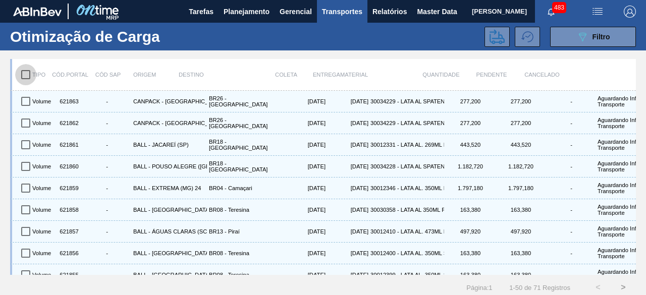
checkbox input "true"
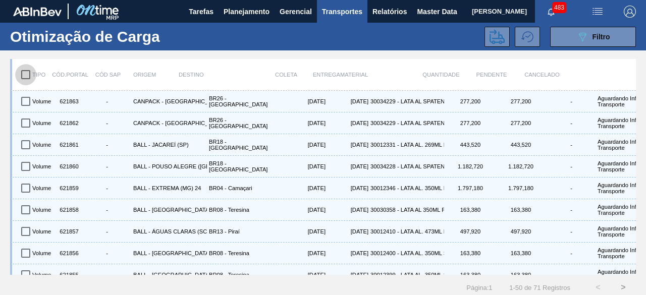
checkbox input "true"
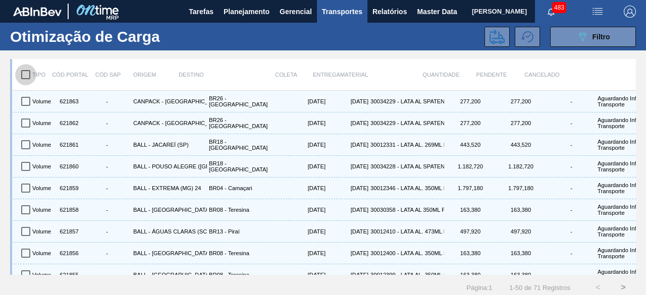
checkbox input "true"
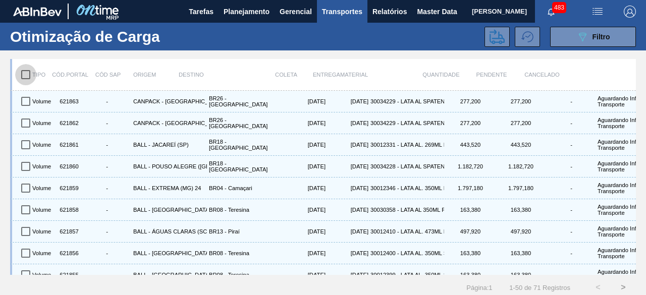
checkbox input "true"
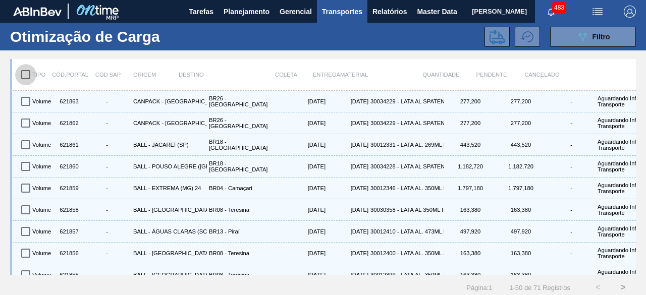
checkbox input "true"
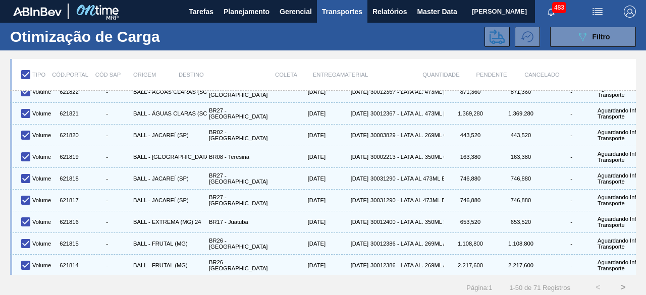
scroll to position [13, 0]
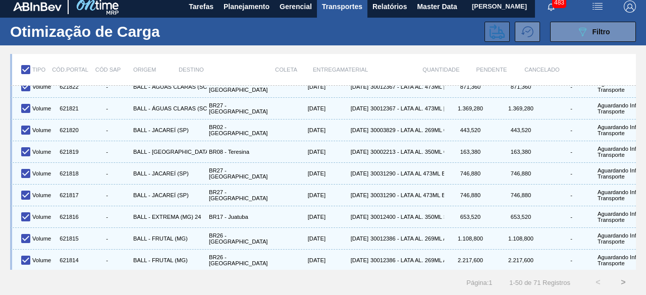
click at [495, 28] on icon at bounding box center [497, 31] width 15 height 15
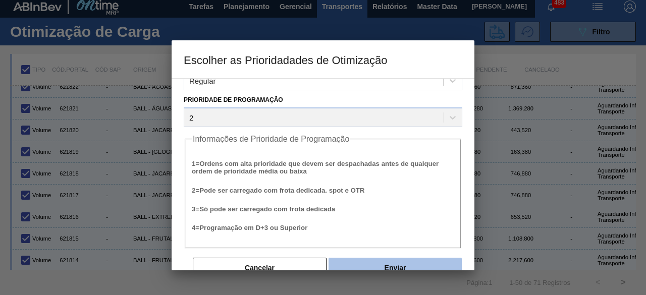
scroll to position [38, 0]
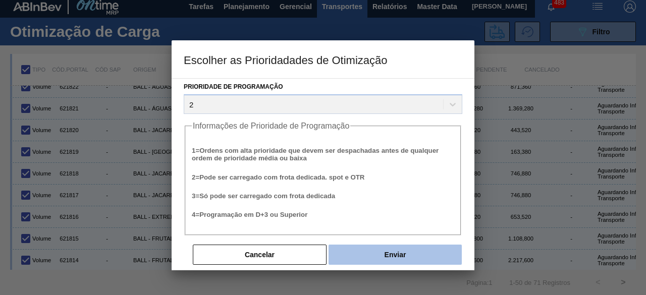
click at [437, 254] on button "Enviar" at bounding box center [395, 255] width 133 height 20
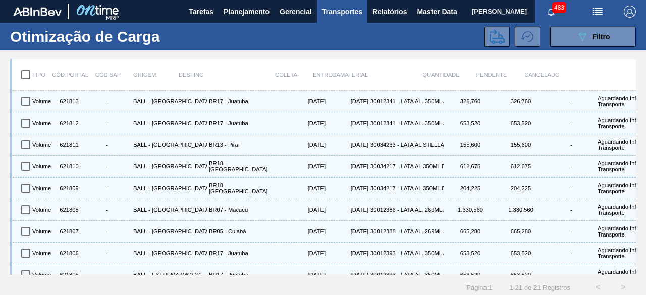
click at [24, 76] on input "checkbox" at bounding box center [25, 74] width 21 height 21
checkbox input "true"
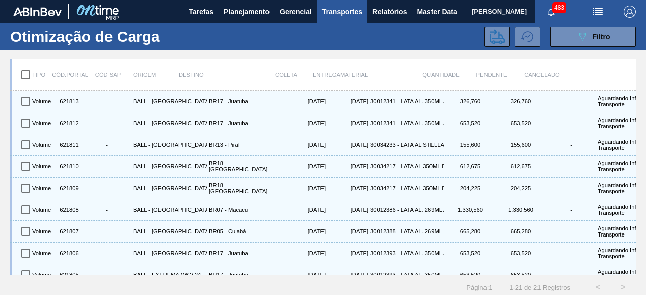
checkbox input "true"
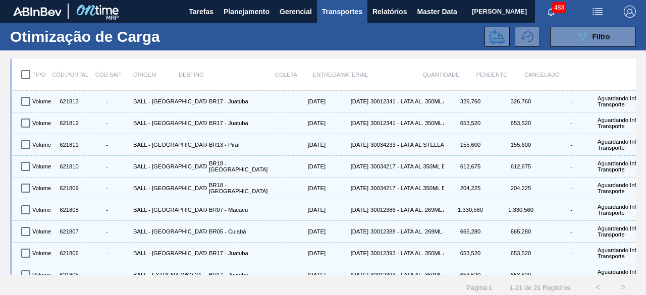
checkbox input "true"
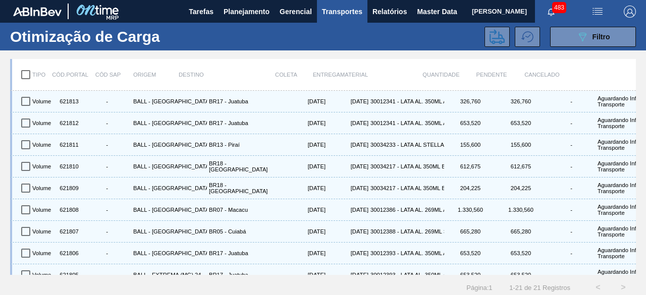
checkbox input "true"
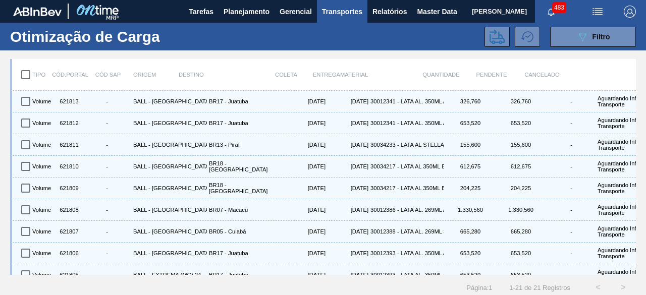
checkbox input "true"
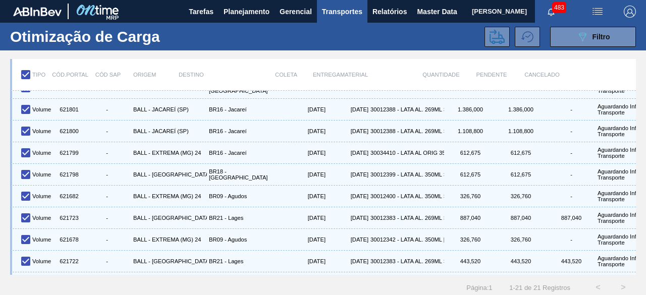
scroll to position [275, 0]
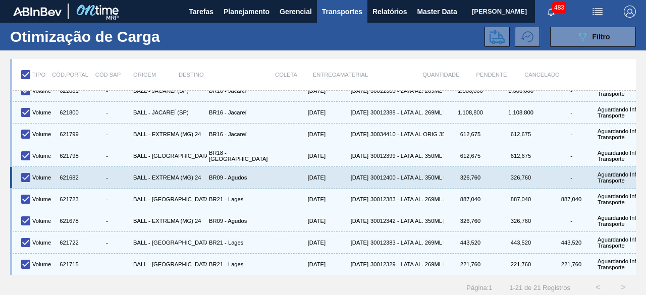
click at [27, 169] on input "checkbox" at bounding box center [25, 177] width 21 height 21
checkbox input "false"
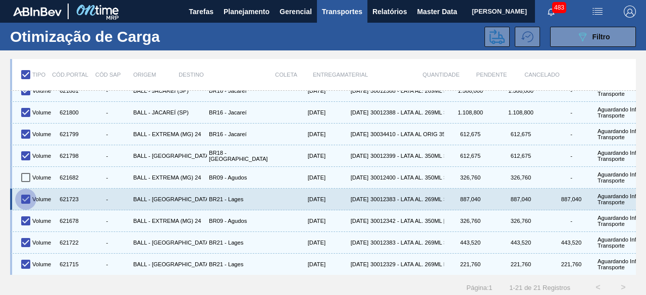
click at [23, 192] on input "checkbox" at bounding box center [25, 199] width 21 height 21
checkbox input "false"
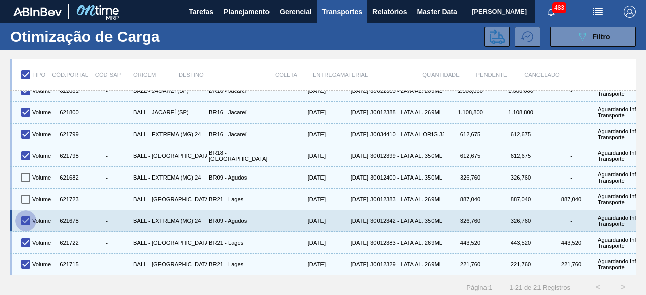
click at [24, 213] on input "checkbox" at bounding box center [25, 221] width 21 height 21
checkbox input "false"
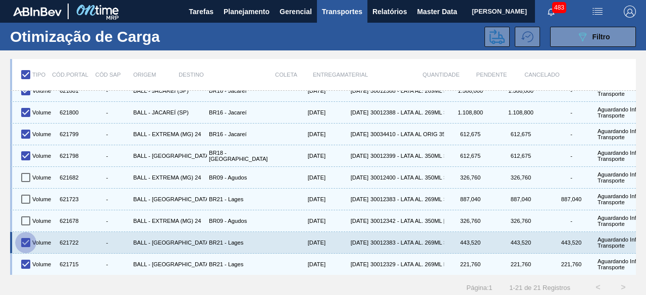
click at [26, 235] on input "checkbox" at bounding box center [25, 242] width 21 height 21
checkbox input "false"
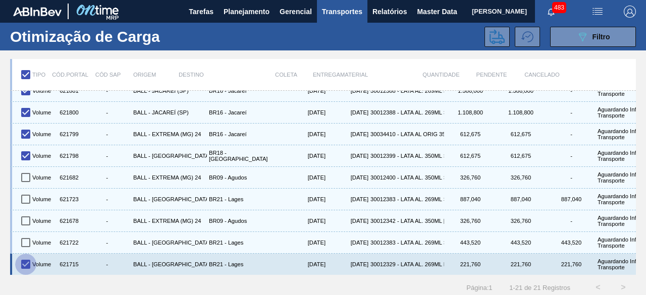
click at [27, 254] on input "checkbox" at bounding box center [25, 264] width 21 height 21
checkbox input "false"
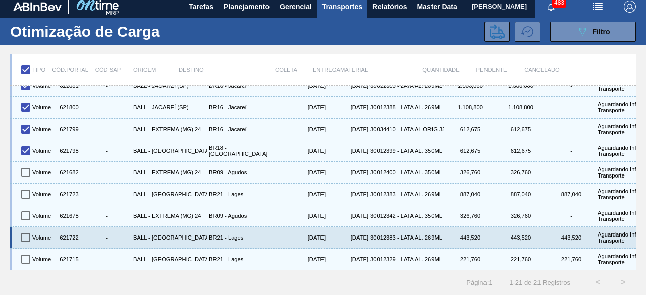
scroll to position [13, 0]
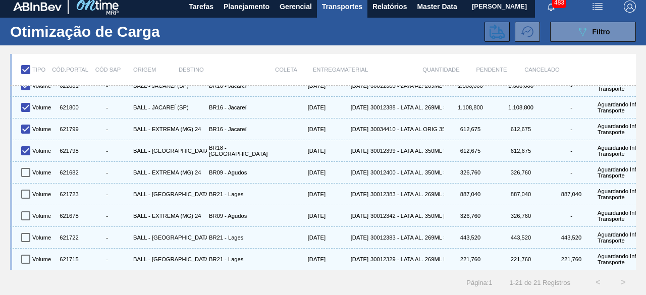
click at [499, 24] on icon at bounding box center [497, 31] width 15 height 15
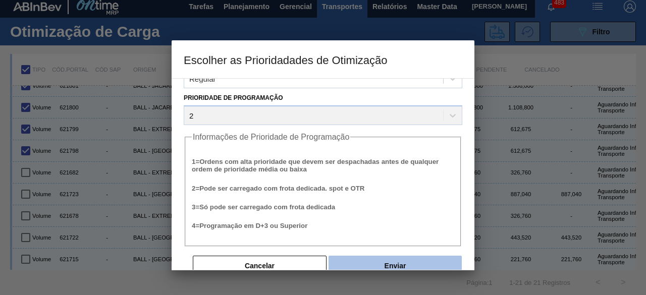
scroll to position [38, 0]
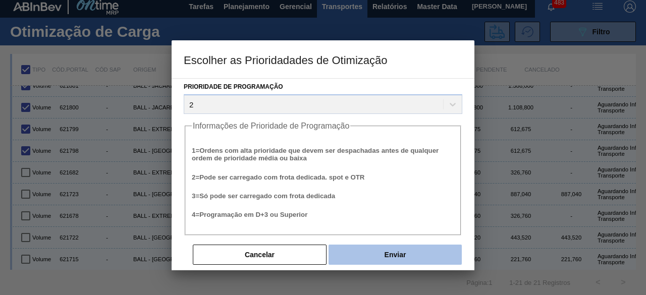
click at [429, 254] on button "Enviar" at bounding box center [395, 255] width 133 height 20
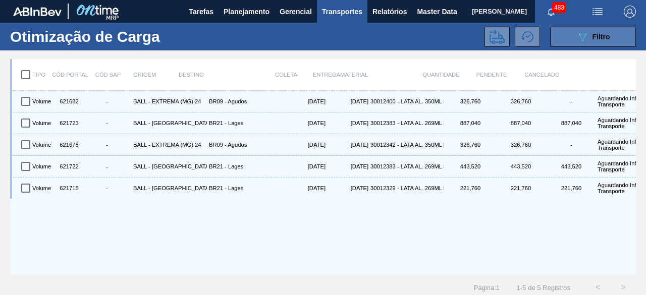
click at [568, 32] on button "089F7B8B-B2A5-4AFE-B5C0-19BA573D28AC Filtro" at bounding box center [593, 37] width 86 height 20
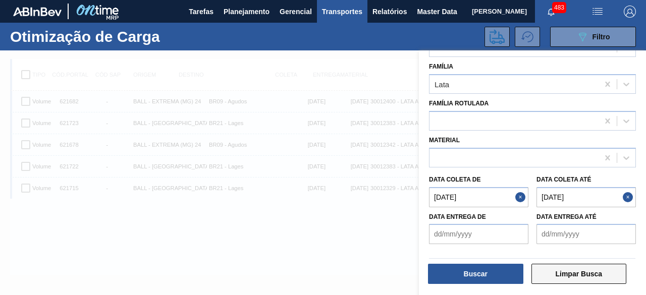
click at [577, 273] on button "Limpar Busca" at bounding box center [579, 274] width 95 height 20
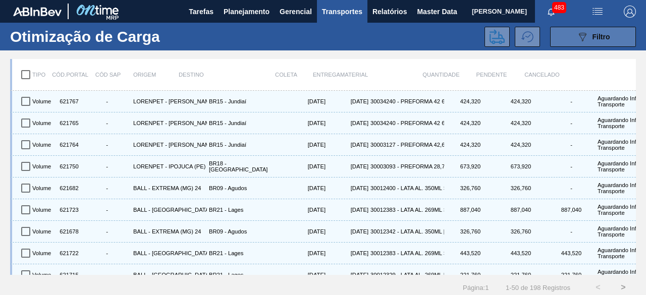
click at [584, 33] on icon "089F7B8B-B2A5-4AFE-B5C0-19BA573D28AC" at bounding box center [583, 37] width 12 height 12
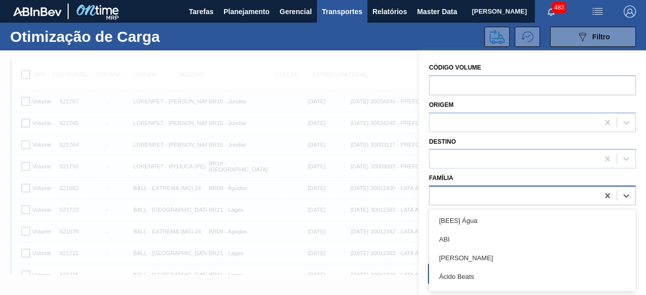
scroll to position [13, 0]
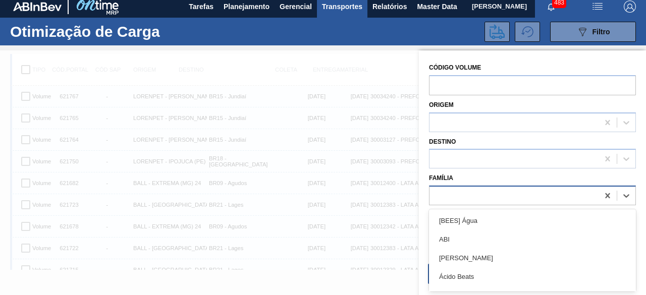
click at [477, 189] on div at bounding box center [514, 196] width 169 height 15
type input "lata"
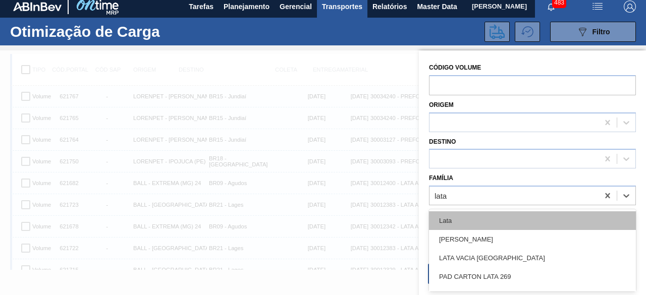
click at [471, 216] on div "Lata" at bounding box center [532, 221] width 207 height 19
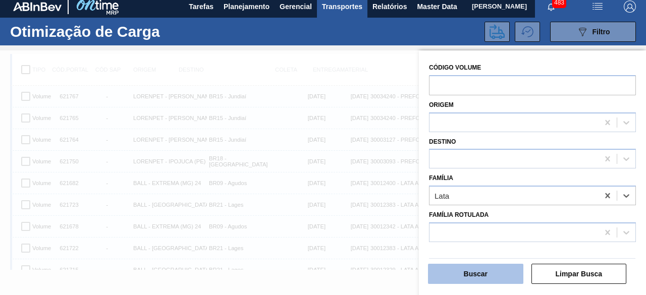
click at [470, 271] on button "Buscar" at bounding box center [475, 274] width 95 height 20
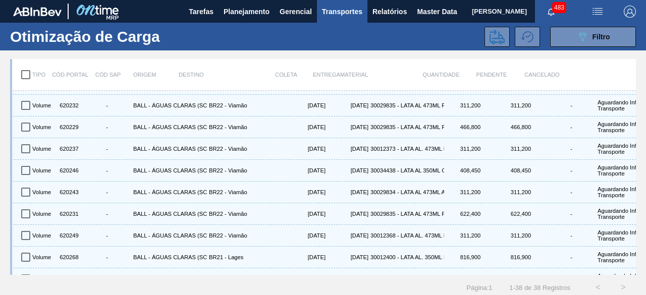
scroll to position [641, 0]
